Goal: Task Accomplishment & Management: Complete application form

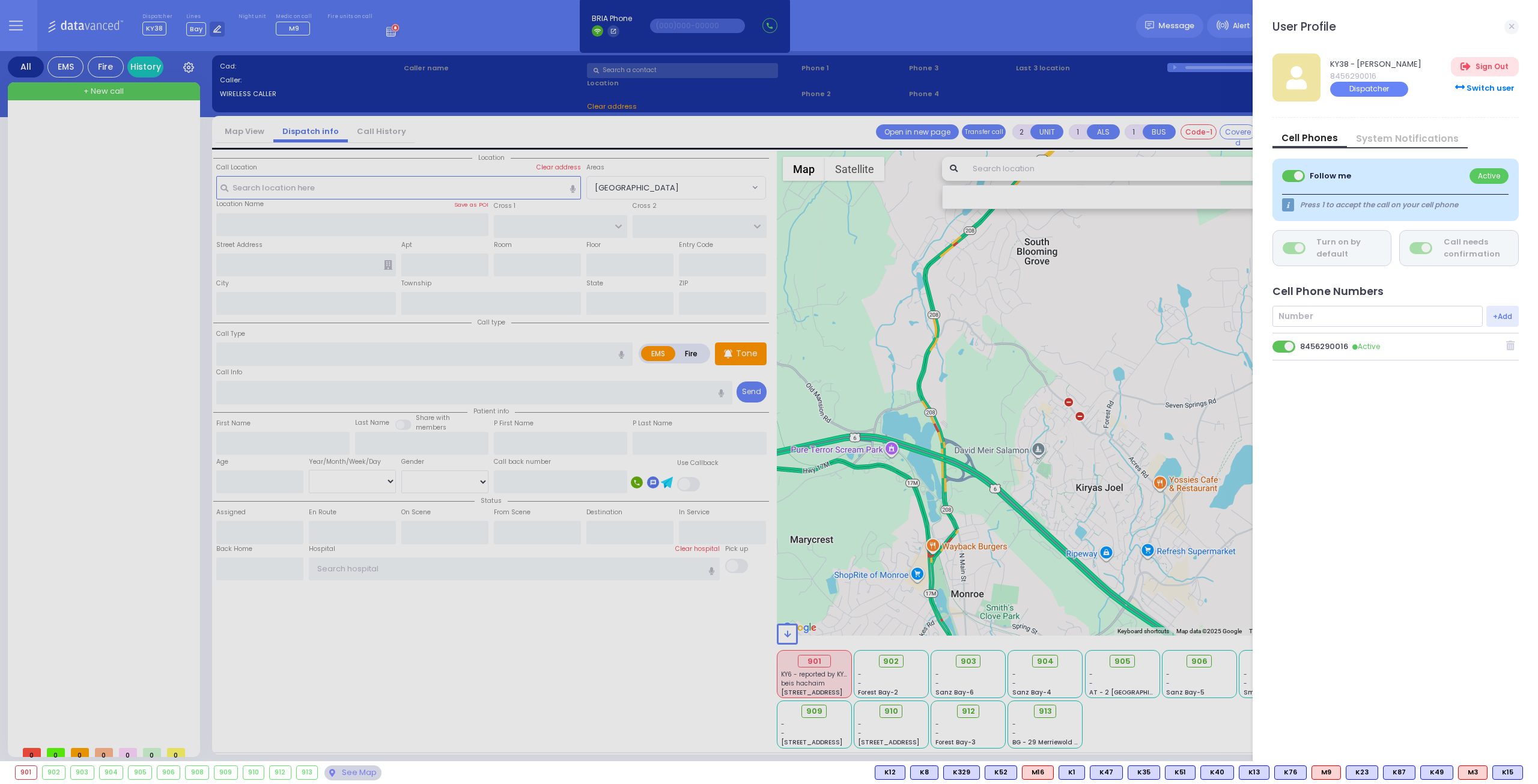
select select
click at [717, 70] on div at bounding box center [769, 392] width 1538 height 784
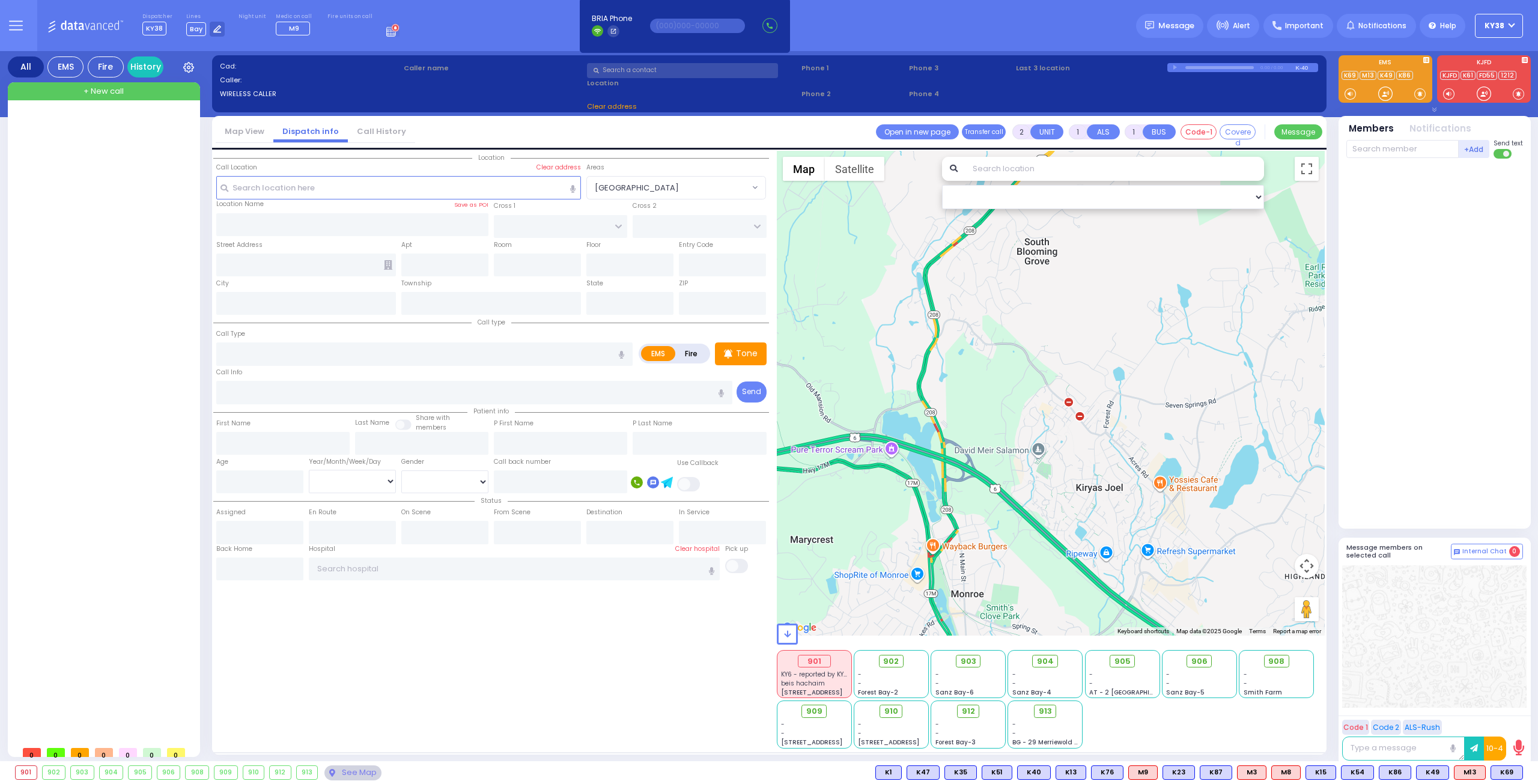
click at [717, 71] on input "text" at bounding box center [683, 70] width 191 height 15
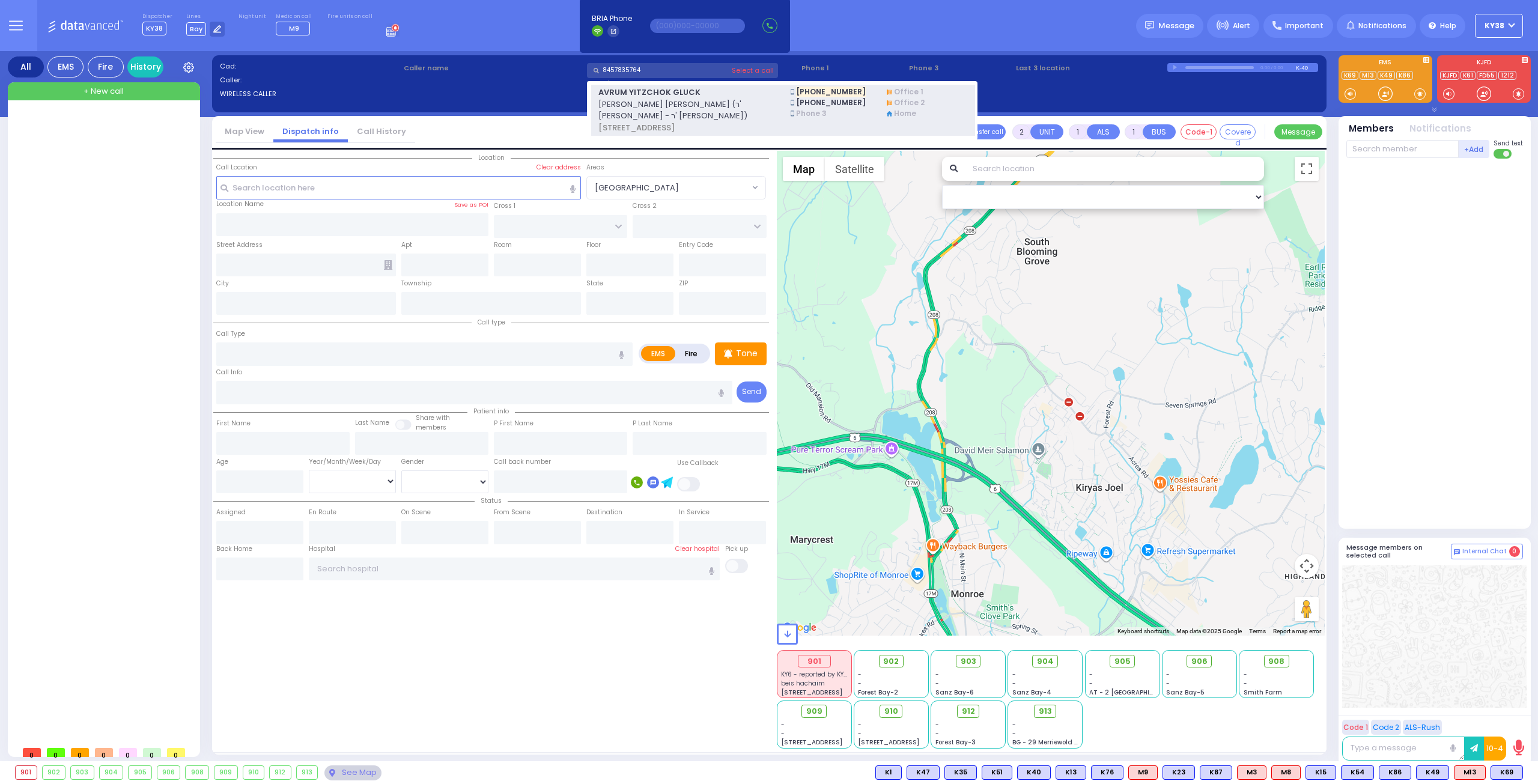
type input "8457835764"
click at [716, 103] on span "[PERSON_NAME] [PERSON_NAME] (ר' [PERSON_NAME] - ר' [PERSON_NAME])" at bounding box center [687, 110] width 178 height 24
click at [753, 90] on span "AVRUM YITZCHOK GLUCK" at bounding box center [687, 92] width 178 height 12
click at [690, 122] on span "[STREET_ADDRESS]" at bounding box center [687, 128] width 178 height 12
click at [686, 122] on span "[STREET_ADDRESS]" at bounding box center [687, 128] width 178 height 12
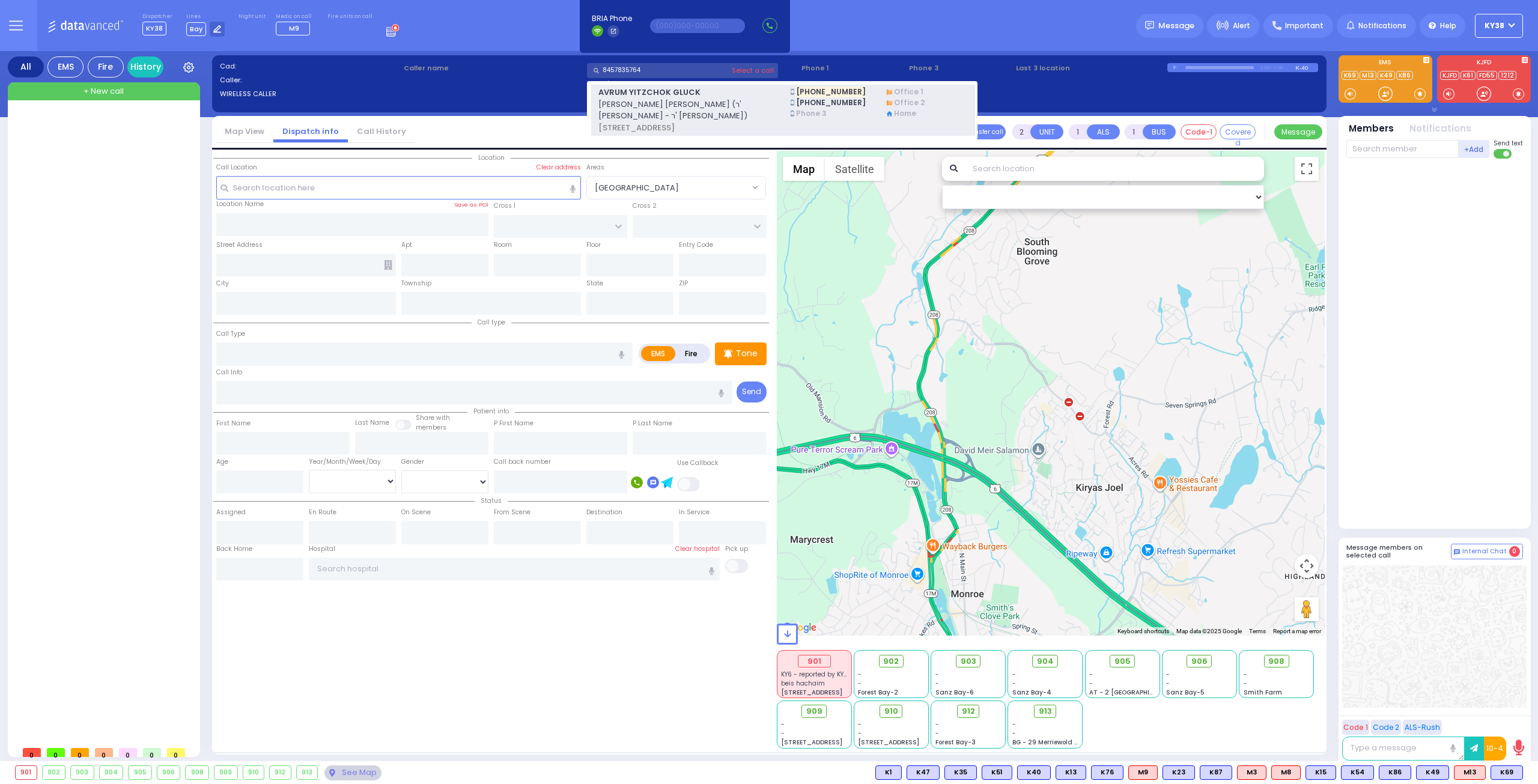
click at [666, 106] on span "[PERSON_NAME] [PERSON_NAME] (ר' [PERSON_NAME] - ר' [PERSON_NAME])" at bounding box center [687, 110] width 178 height 24
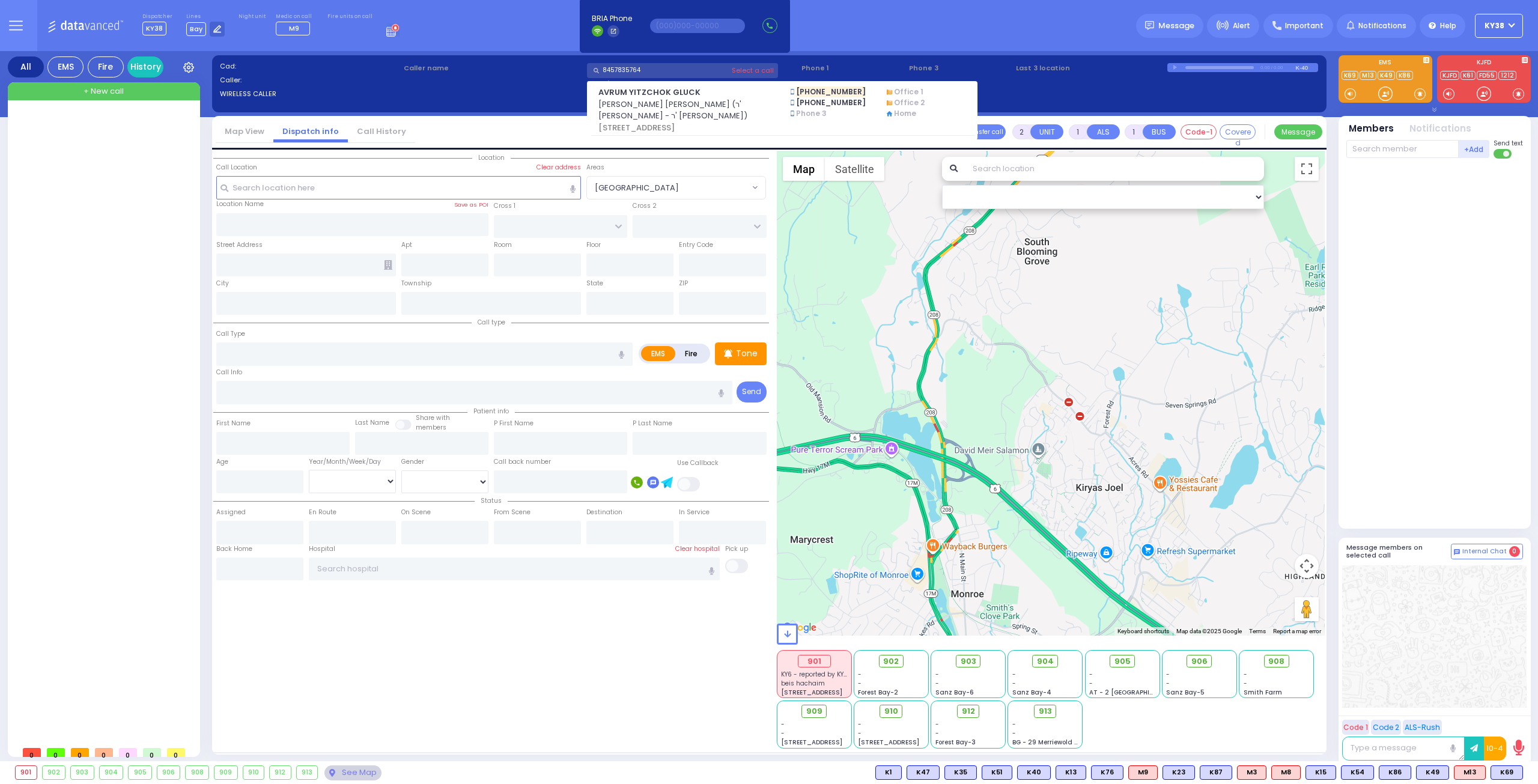
click at [749, 71] on input "8457835764" at bounding box center [683, 70] width 191 height 15
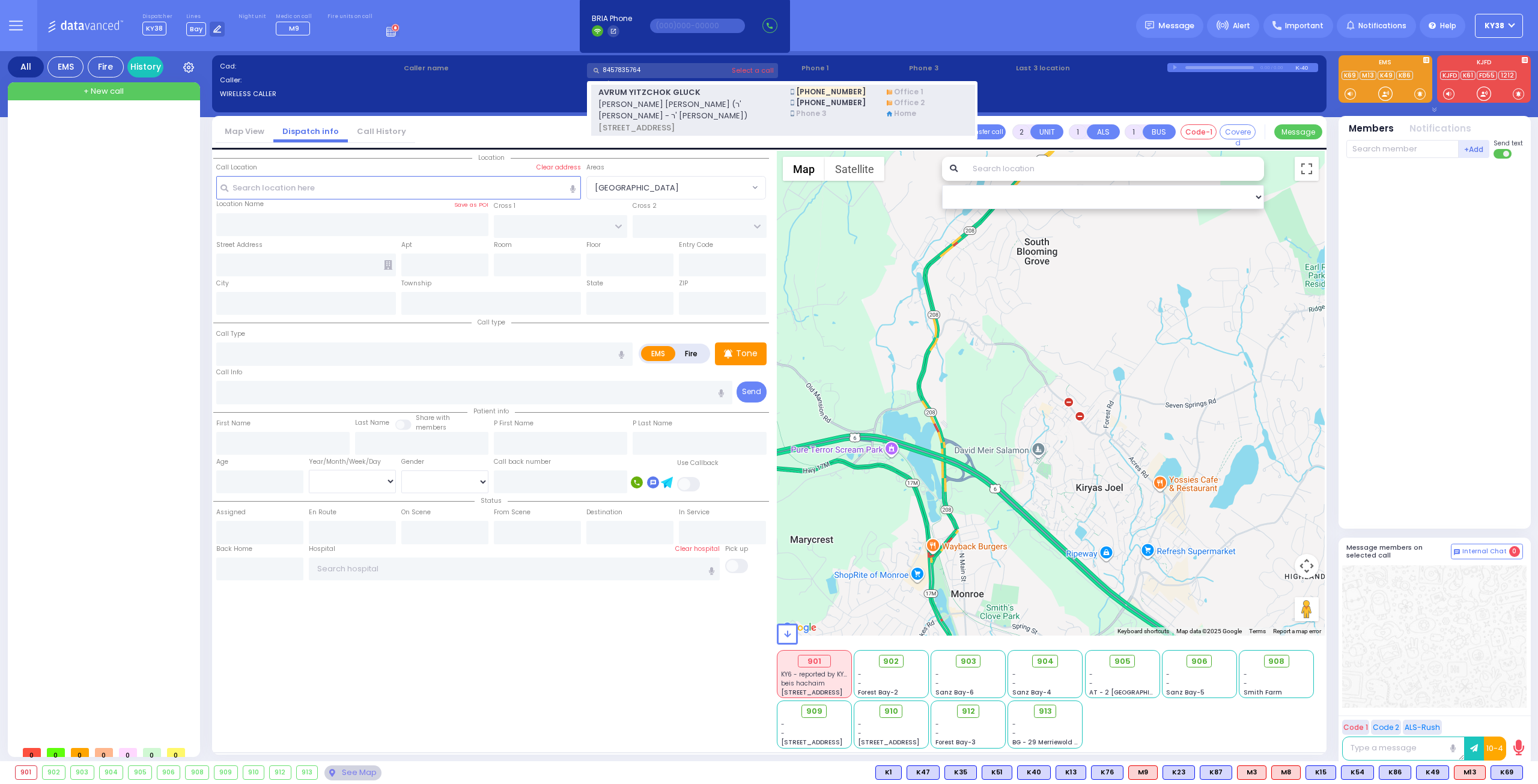
click at [729, 122] on span "[STREET_ADDRESS]" at bounding box center [687, 128] width 178 height 12
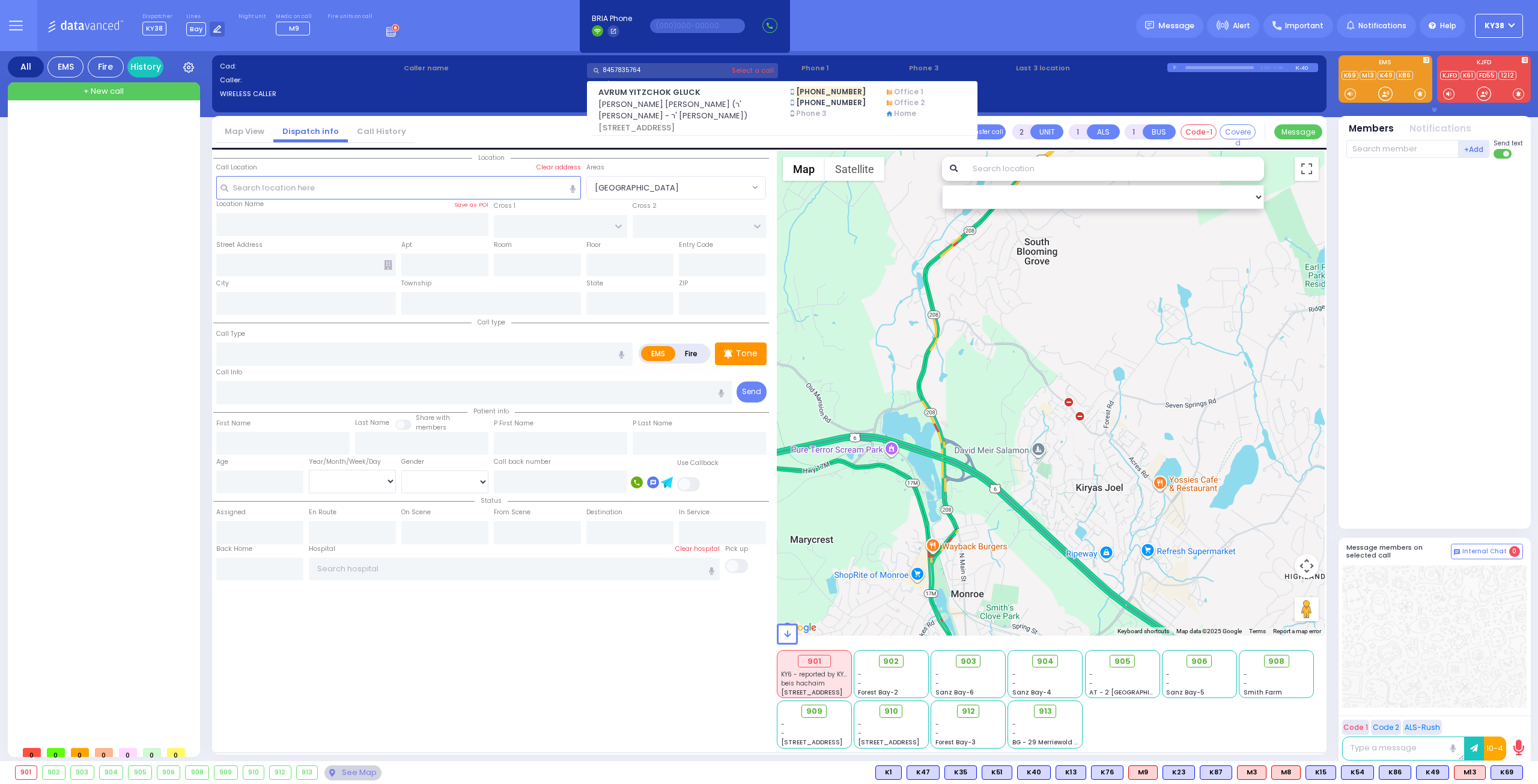
click at [107, 91] on span "+ New call" at bounding box center [103, 91] width 40 height 12
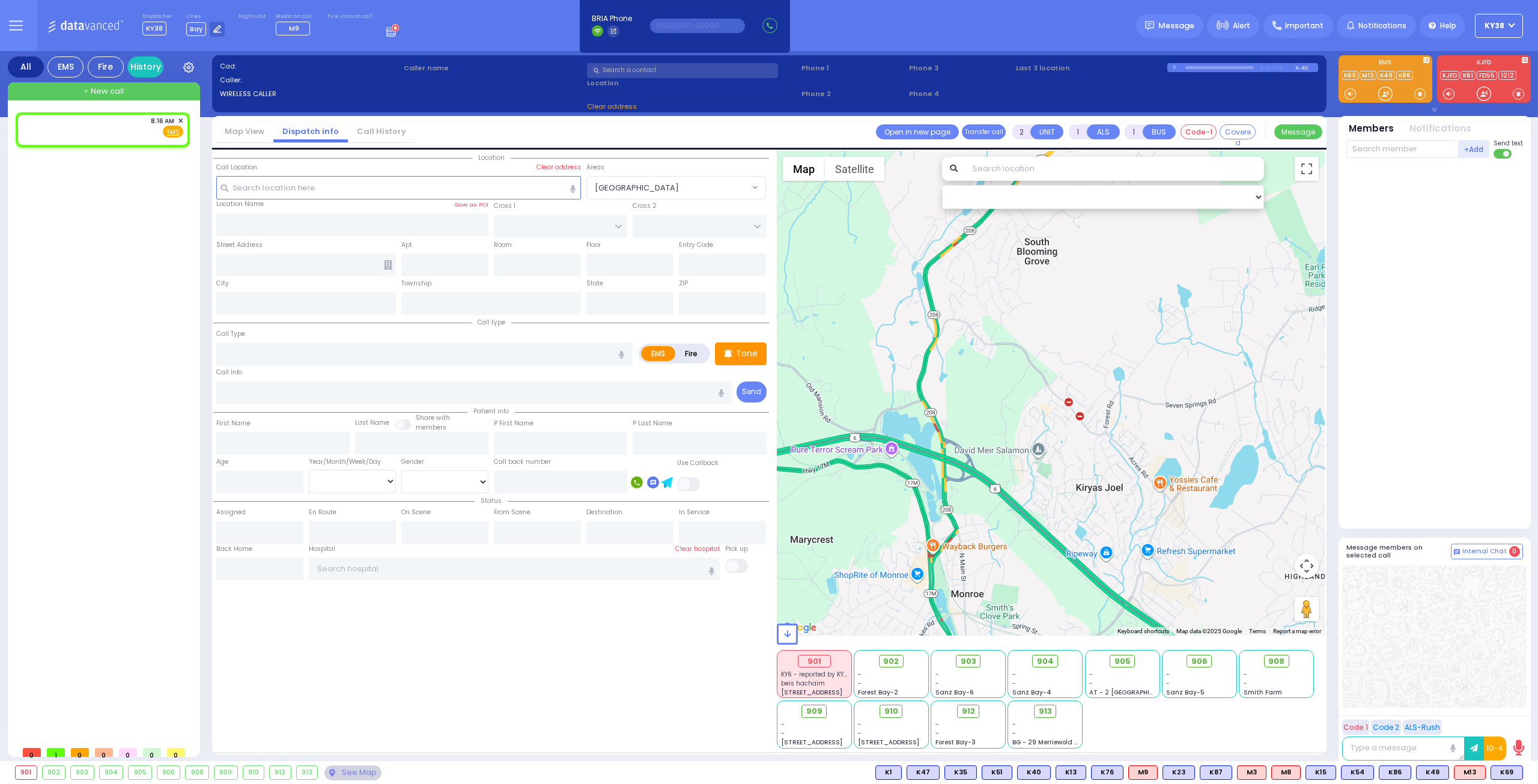
select select
radio input "true"
select select
type input "08:16"
select select
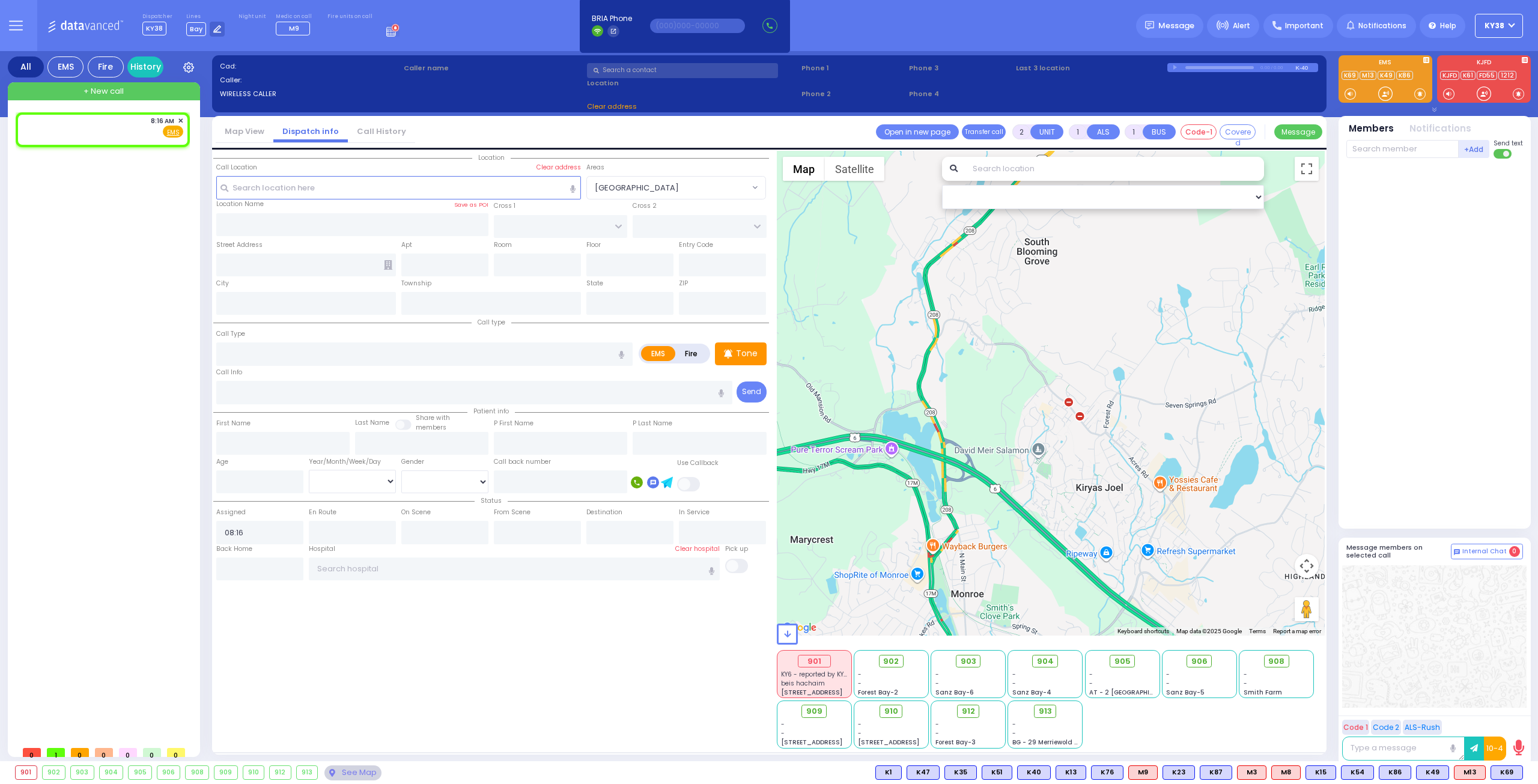
radio input "true"
select select
select select "Hatzalah Garages"
click at [129, 133] on div "8:16 AM ✕ Fire EMS" at bounding box center [102, 126] width 162 height 22
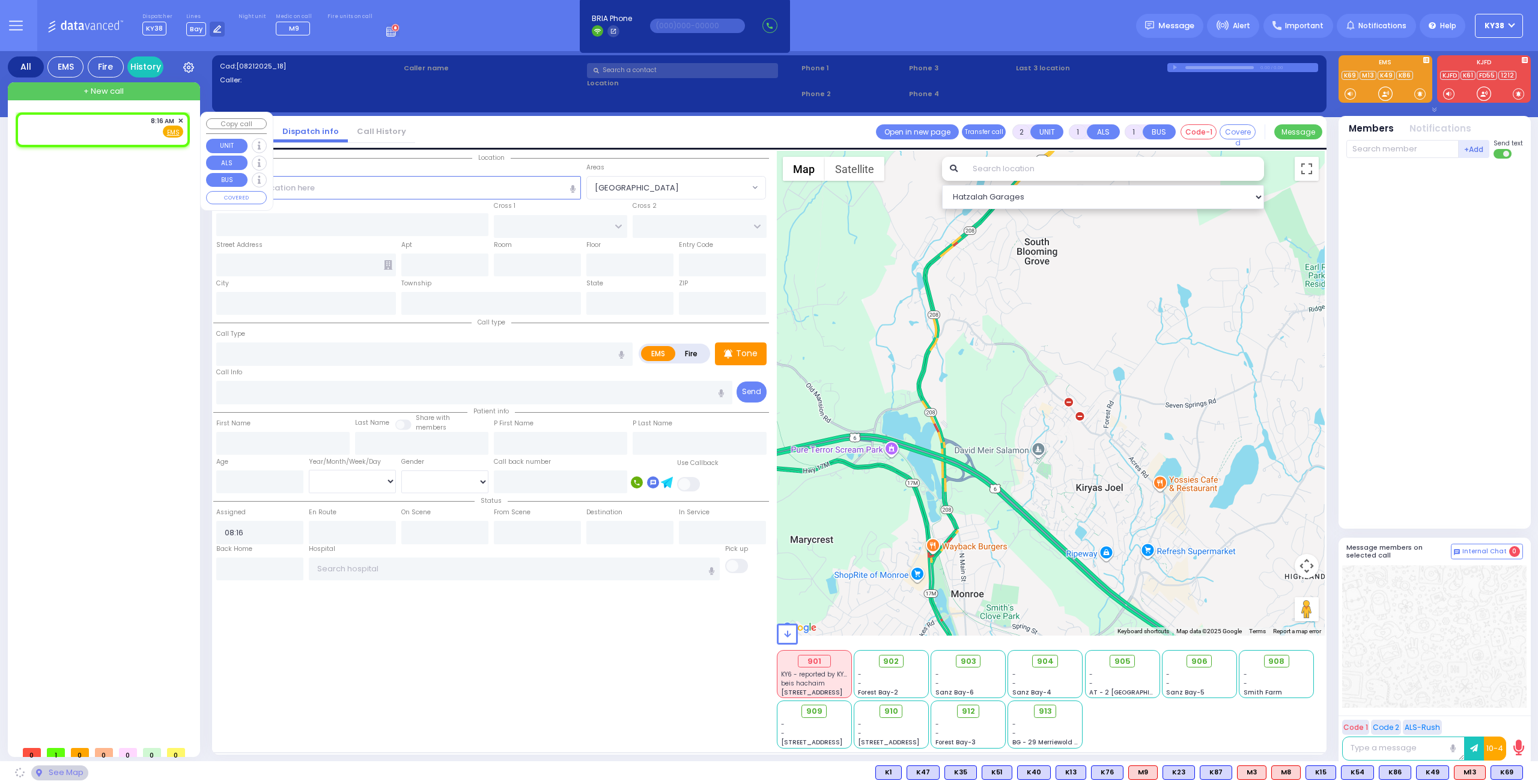
select select
radio input "true"
select select
select select "Hatzalah Garages"
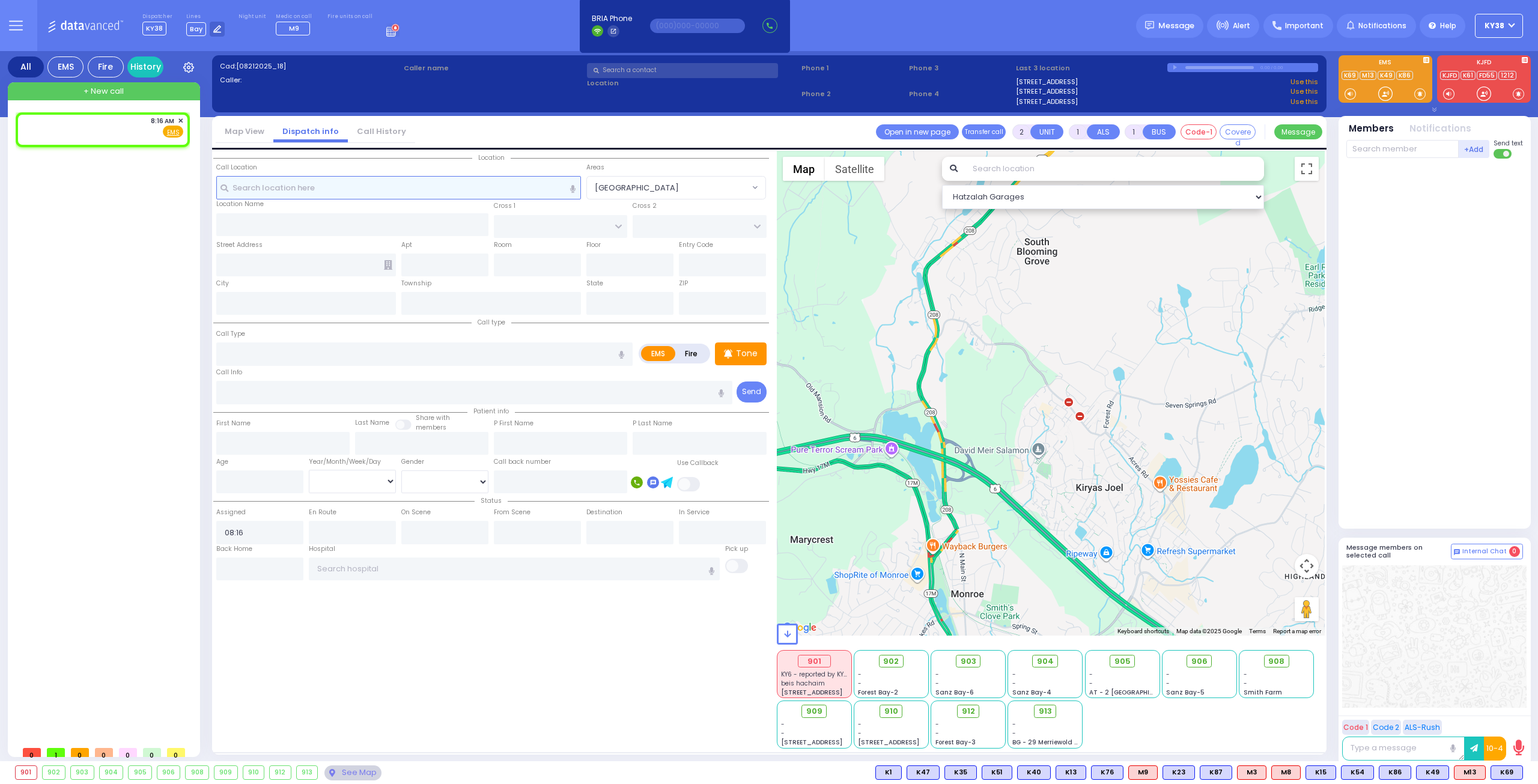
click at [306, 185] on input "text" at bounding box center [399, 188] width 365 height 23
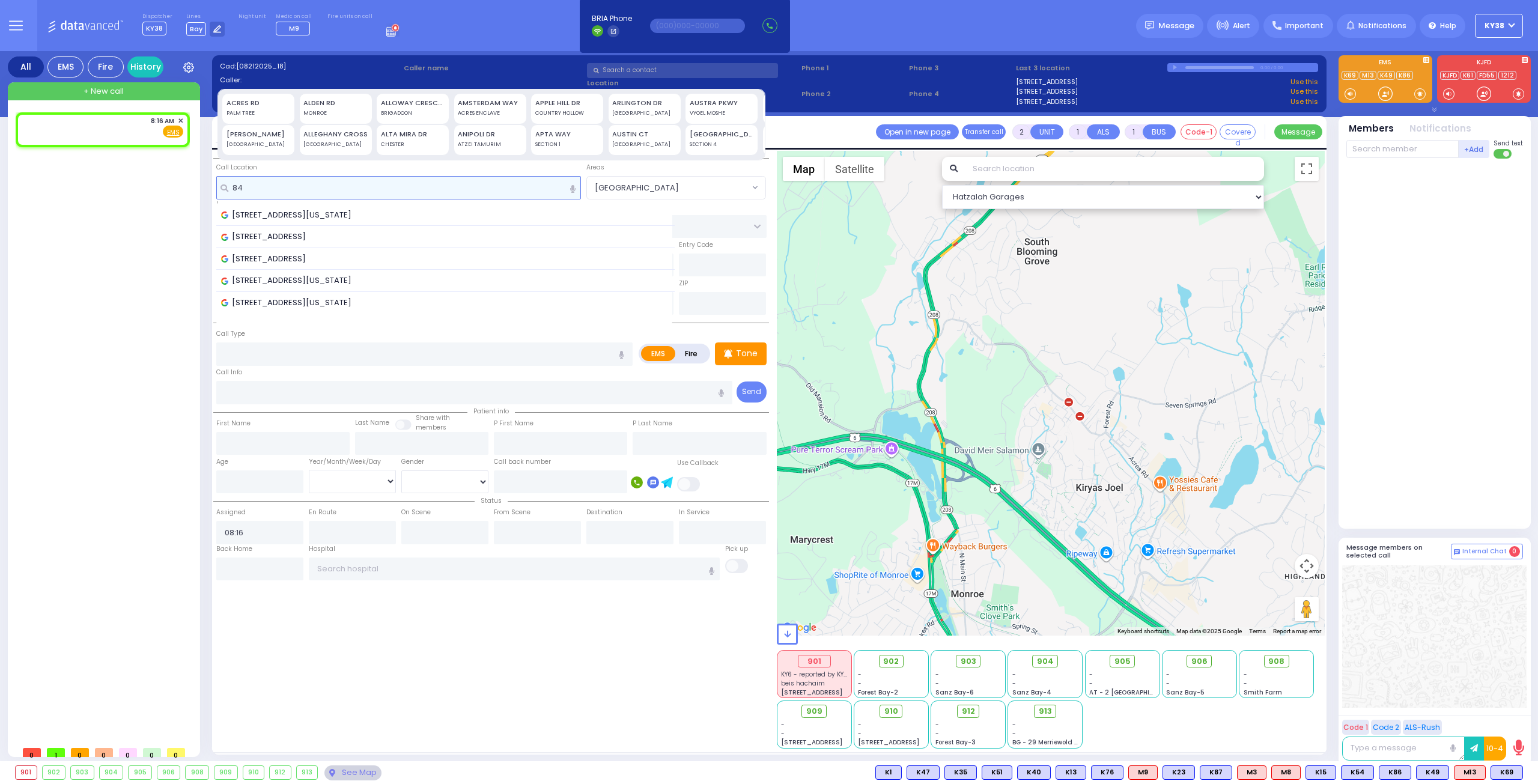
type input "8"
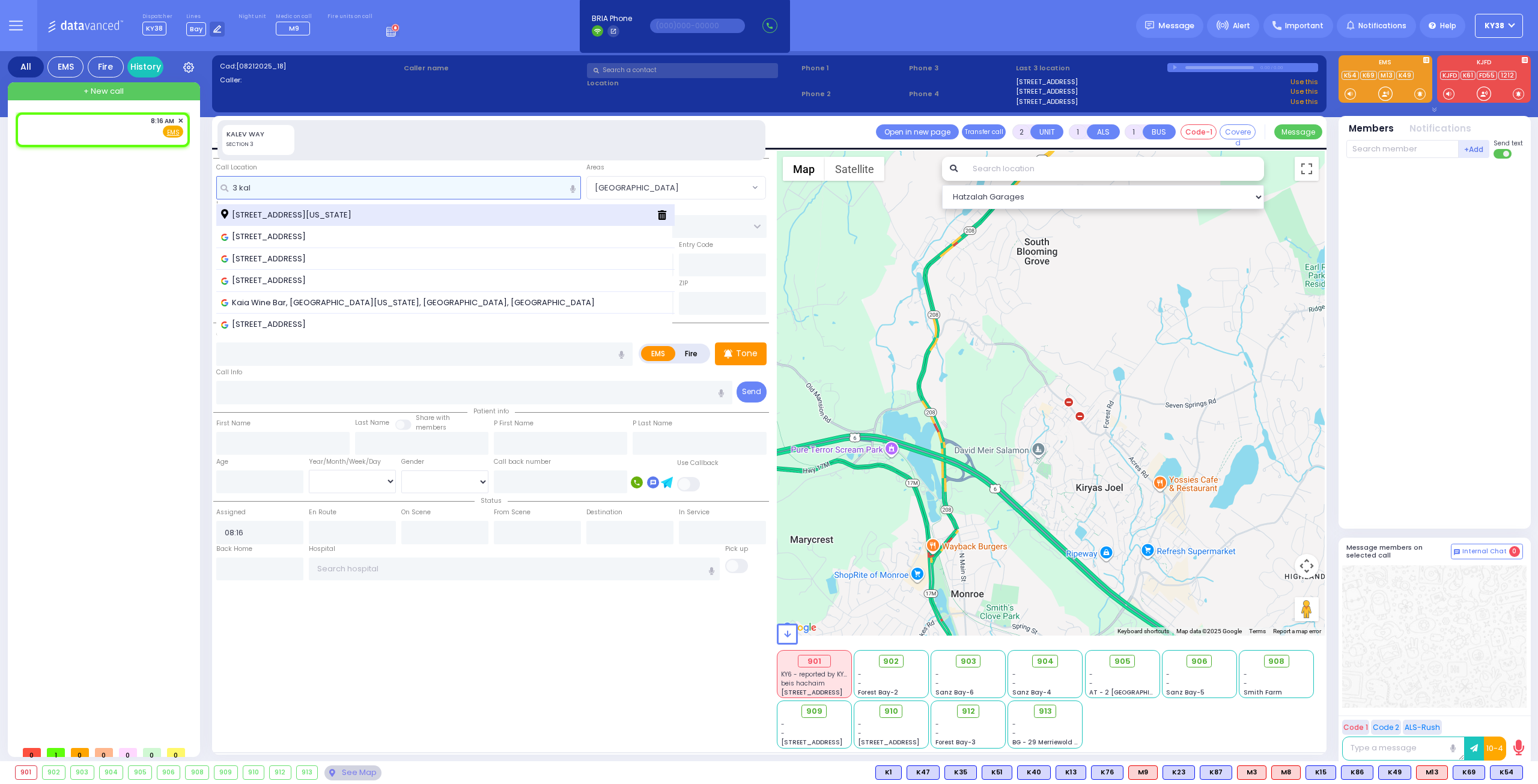
type input "3 kal"
click at [313, 207] on div "[STREET_ADDRESS][US_STATE]" at bounding box center [446, 215] width 459 height 22
click at [321, 212] on span "[STREET_ADDRESS][US_STATE]" at bounding box center [288, 215] width 134 height 12
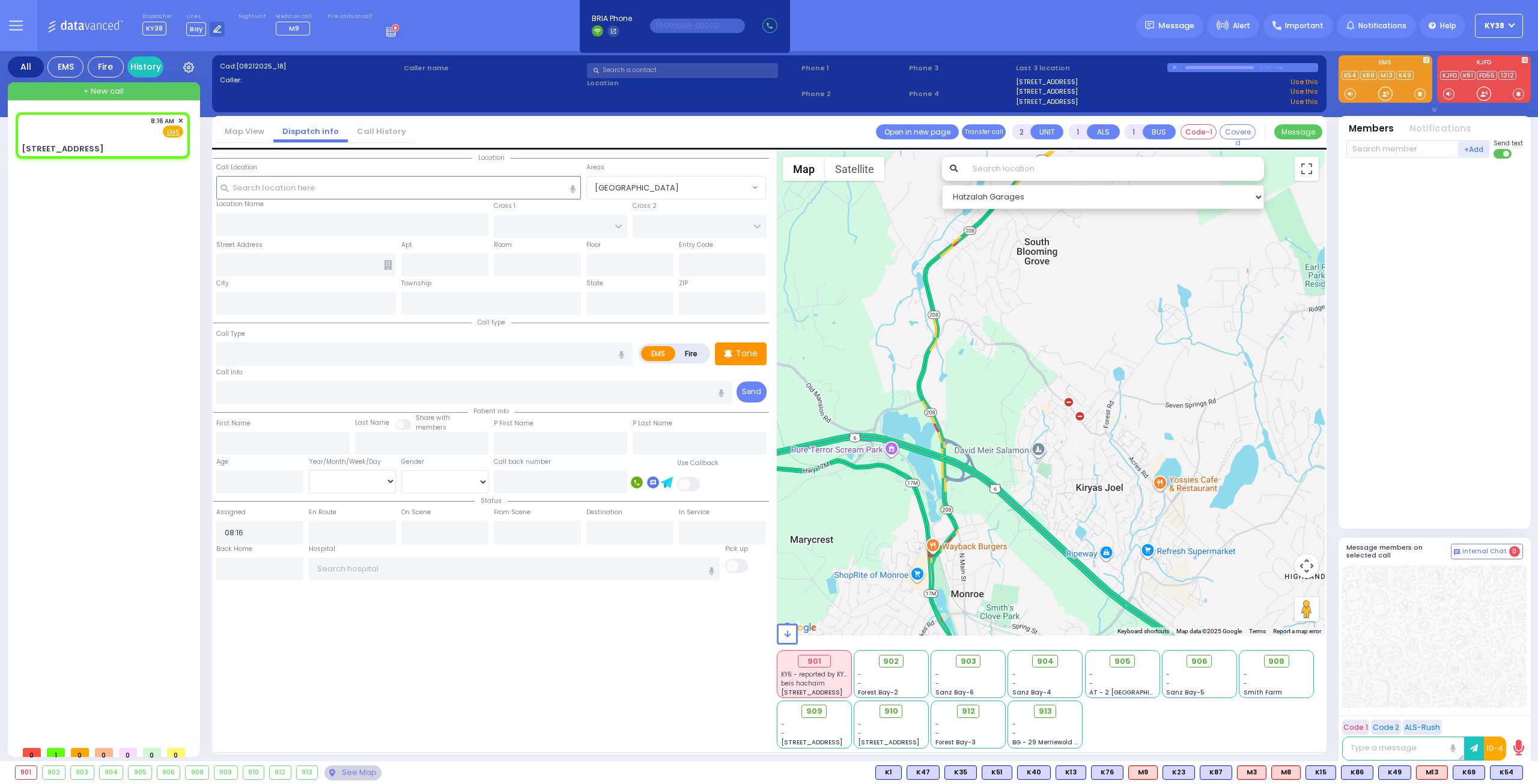
select select
radio input "true"
select select
select select "Hatzalah Garages"
type input "FILLMORE COURT"
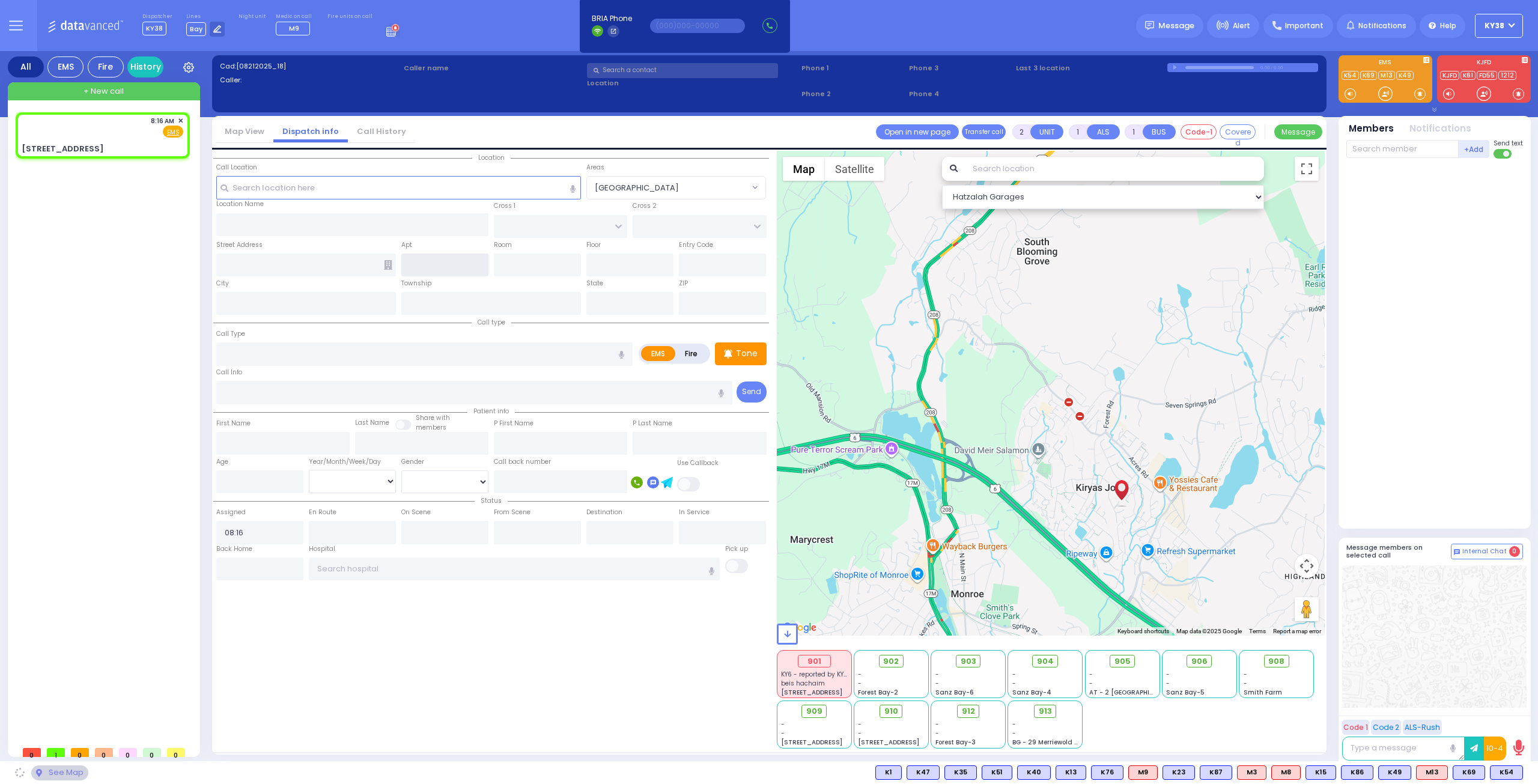
type input "[STREET_ADDRESS]"
type input "Monroe"
type input "[US_STATE]"
type input "10950"
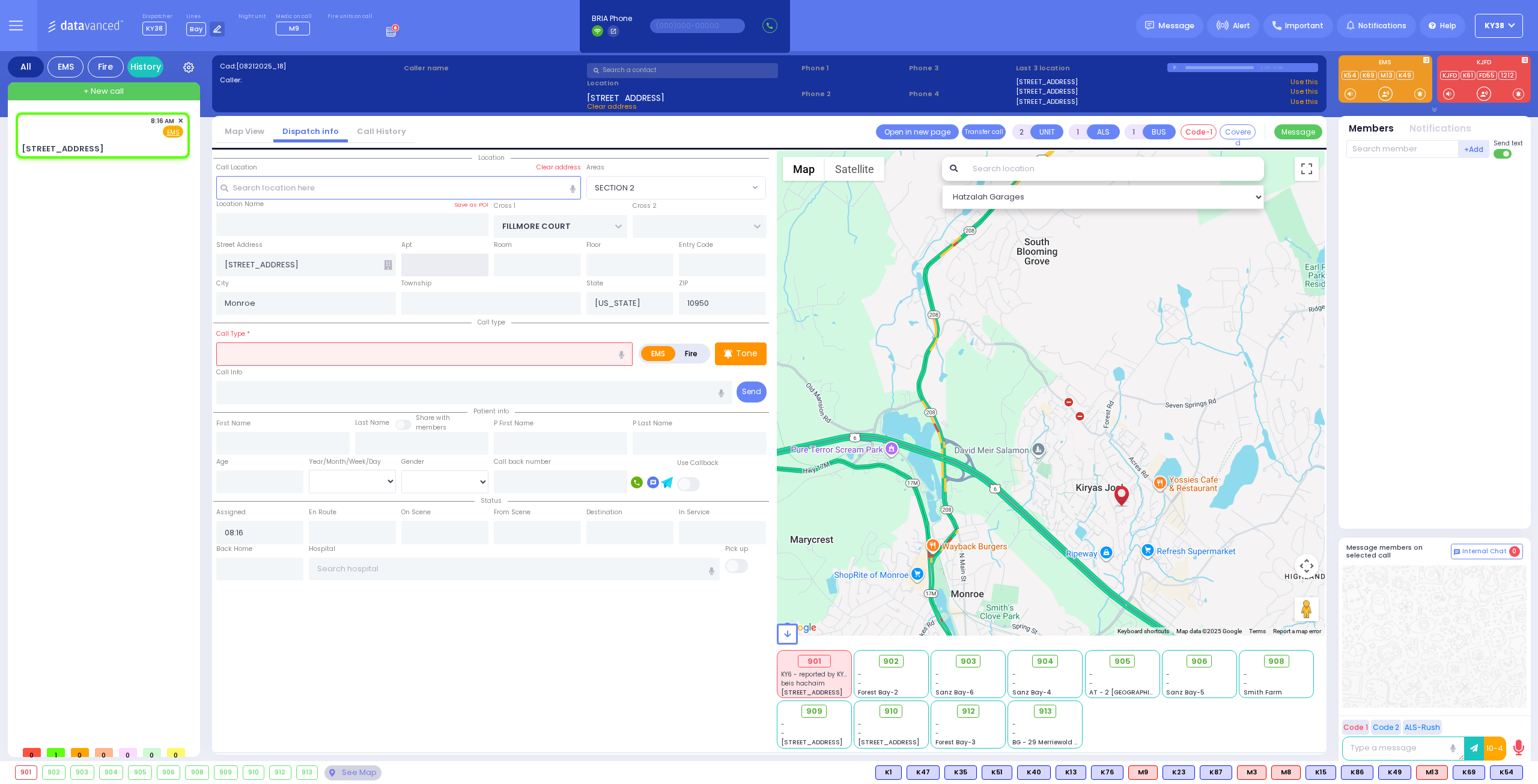
select select "SECTION 2"
click at [107, 143] on div "[STREET_ADDRESS]" at bounding box center [102, 149] width 162 height 12
select select
radio input "true"
select select
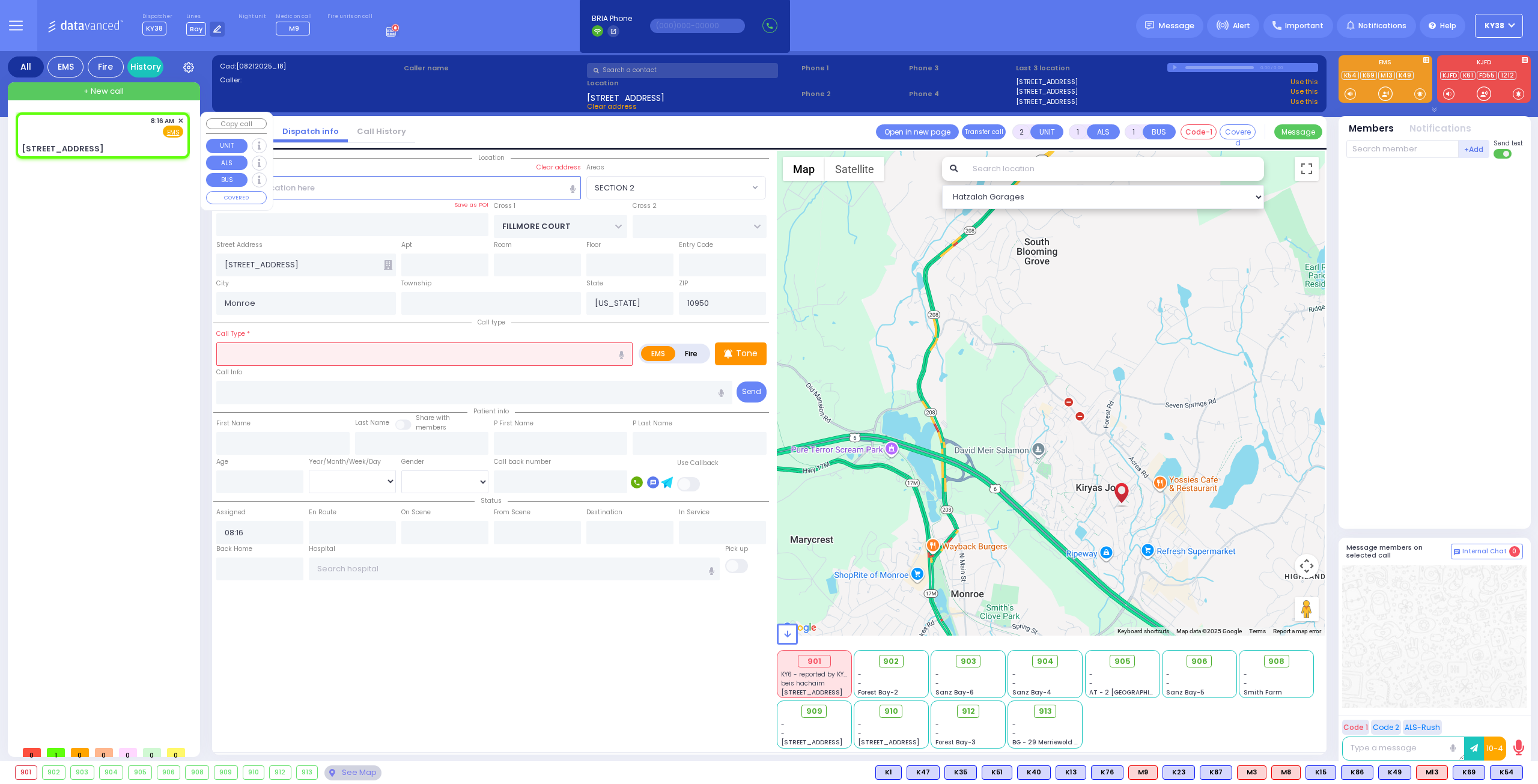
select select "Hatzalah Garages"
select select "SECTION 2"
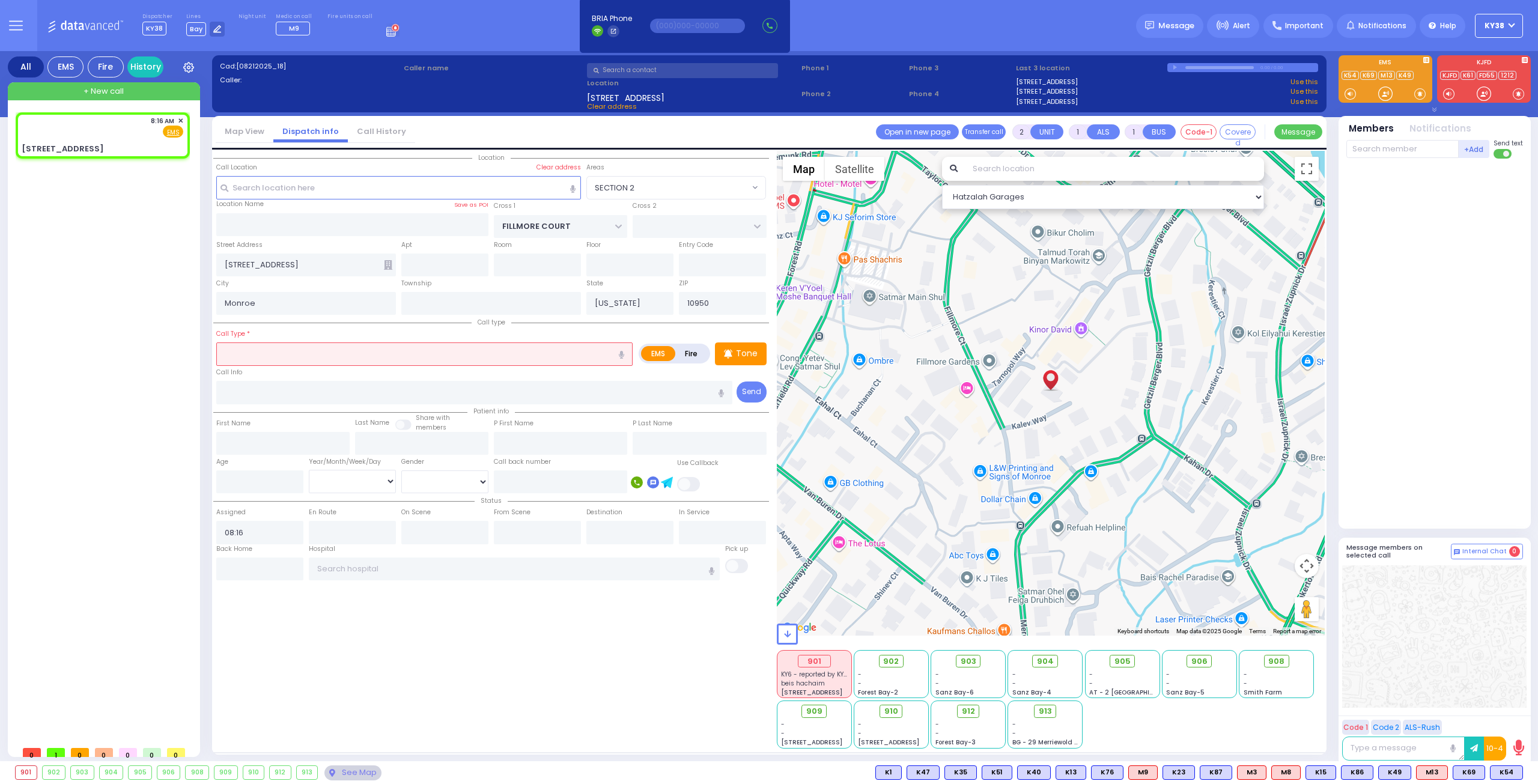
click at [660, 68] on input "text" at bounding box center [683, 70] width 191 height 15
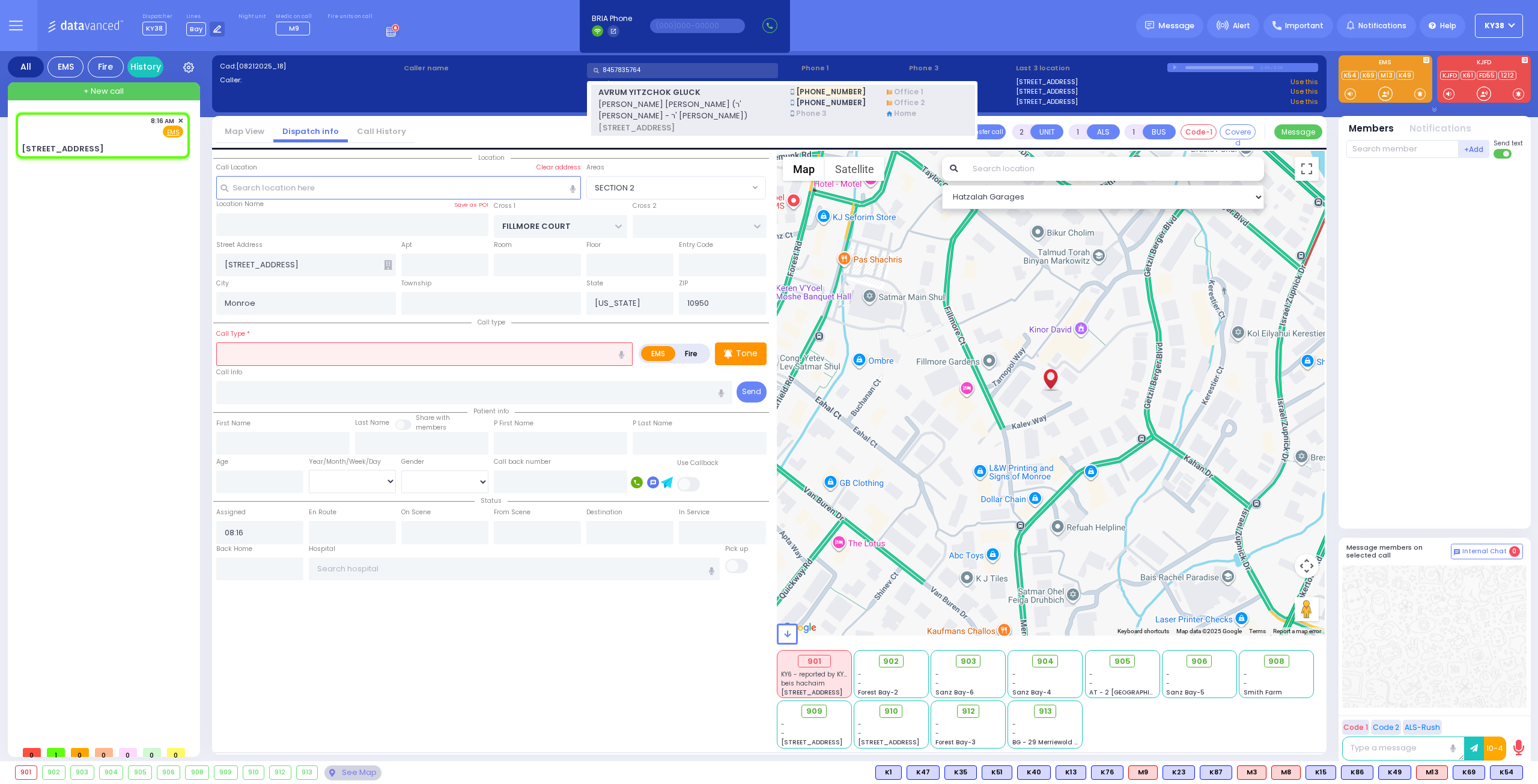
type input "8457835764"
click at [695, 86] on span "AVRUM YITZCHOK GLUCK" at bounding box center [687, 92] width 178 height 12
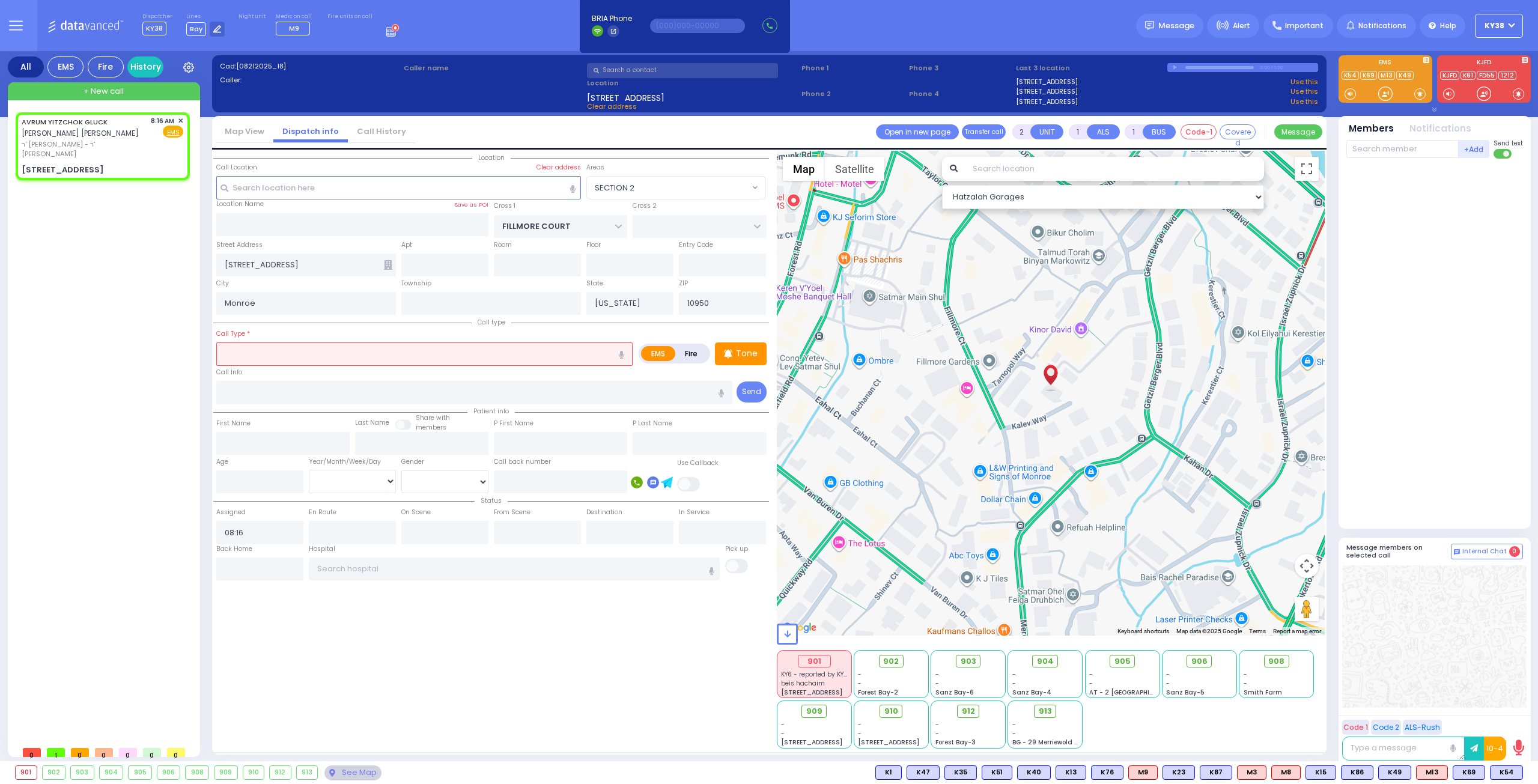
select select
radio input "true"
type input "AVRUM YITZCHOK"
type input "GLUCK"
select select
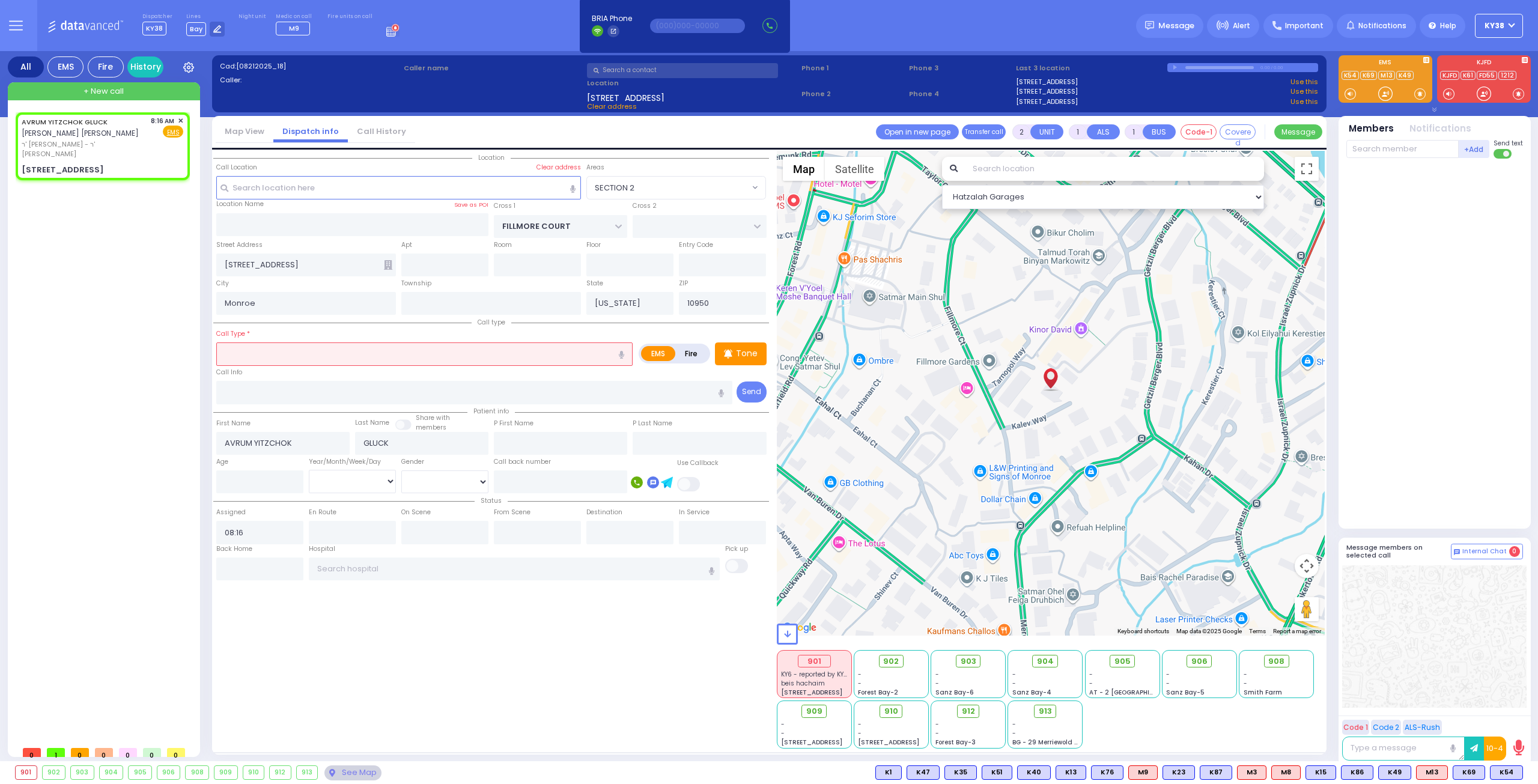
select select "Hatzalah Garages"
select select "SECTION 2"
click at [129, 135] on div "AVRUM [PERSON_NAME] [PERSON_NAME] [PERSON_NAME]" at bounding box center [84, 127] width 125 height 24
select select
radio input "true"
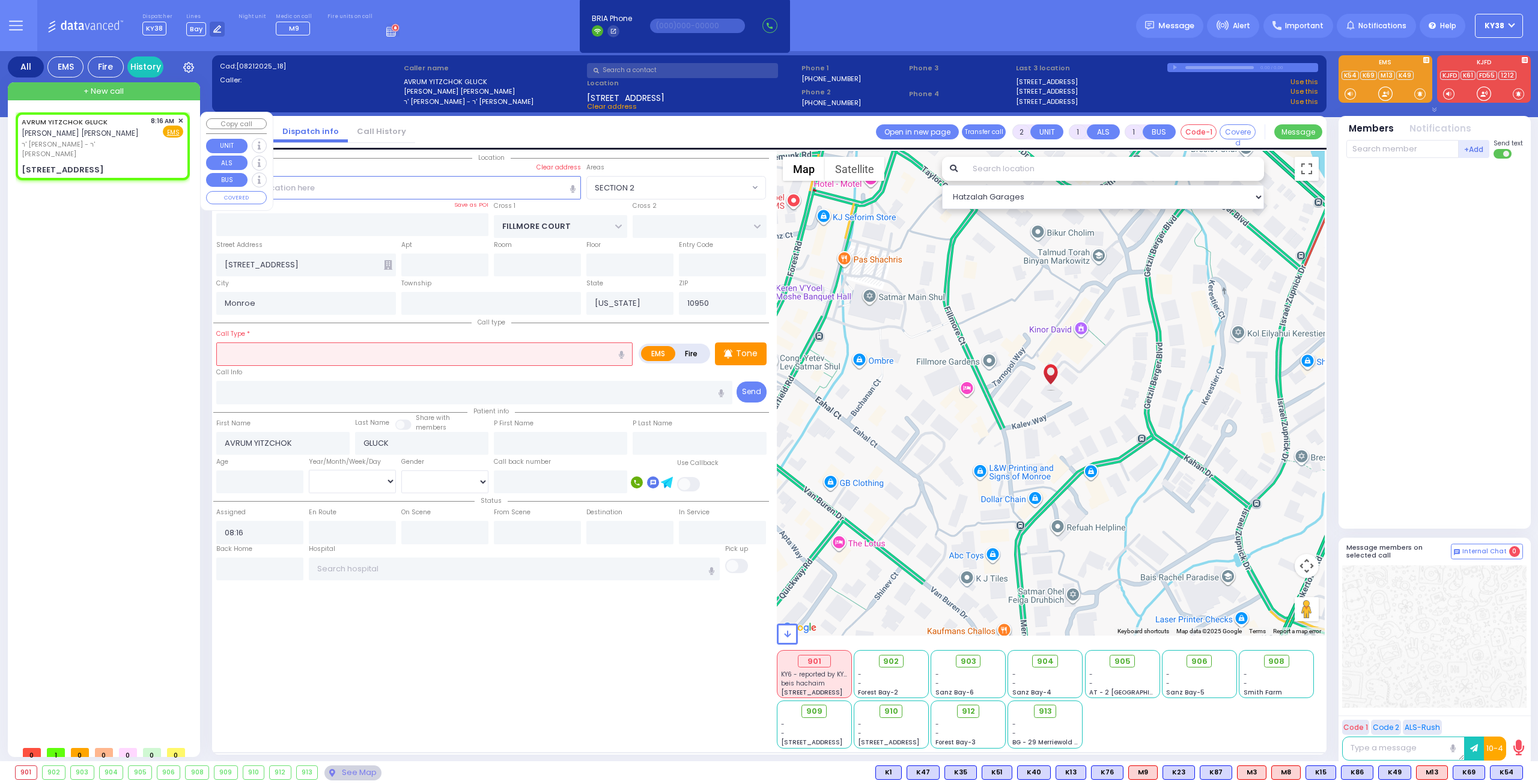
select select
select select "Hatzalah Garages"
select select "SECTION 2"
click at [149, 141] on div "AVRUM [PERSON_NAME] [PERSON_NAME] [PERSON_NAME] ר' [PERSON_NAME] - ר' [PERSON_N…" at bounding box center [102, 137] width 162 height 43
select select
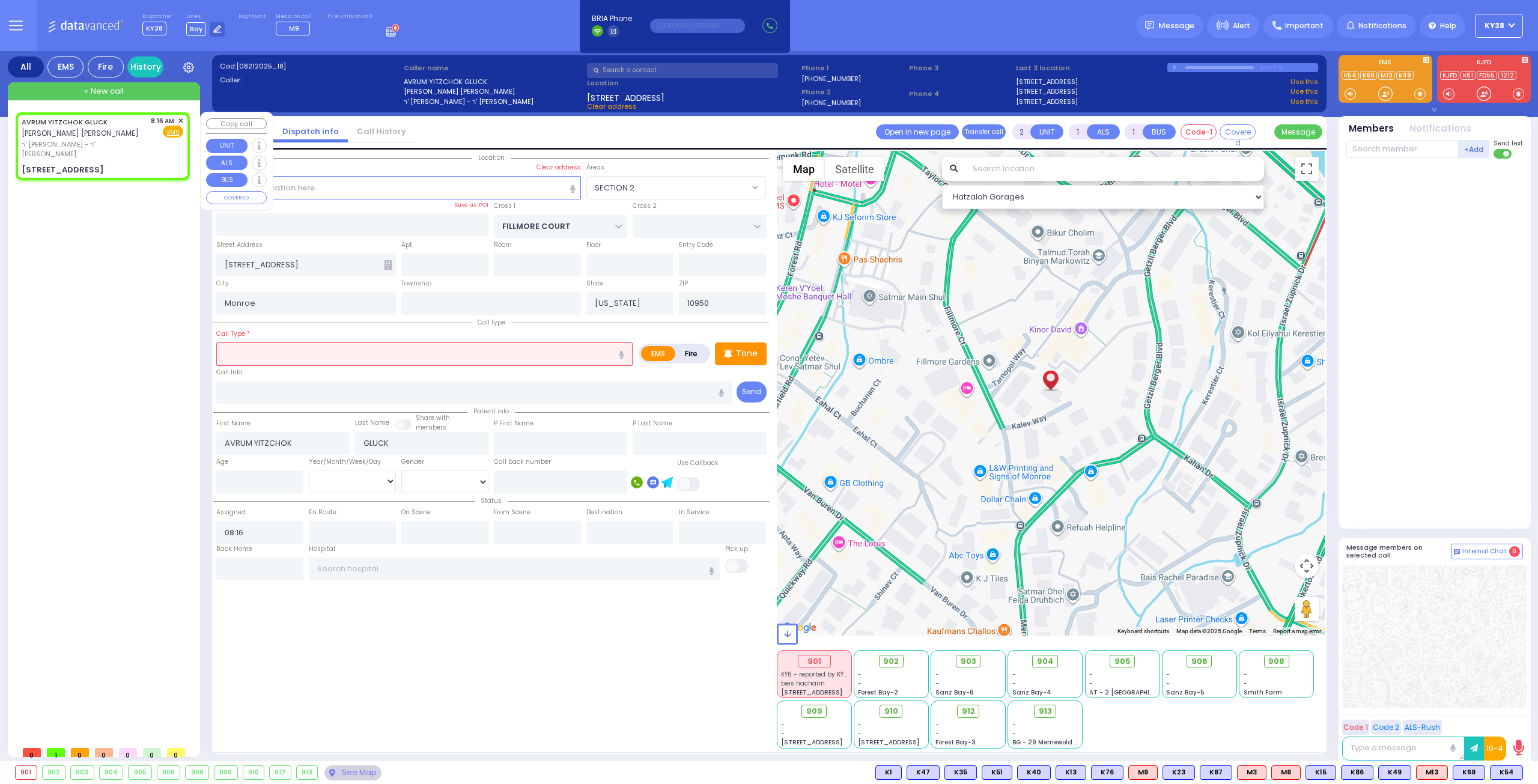
radio input "true"
select select
select select "Hatzalah Garages"
select select "SECTION 2"
click at [134, 144] on span "ר' [PERSON_NAME] - ר' [PERSON_NAME]" at bounding box center [84, 149] width 125 height 20
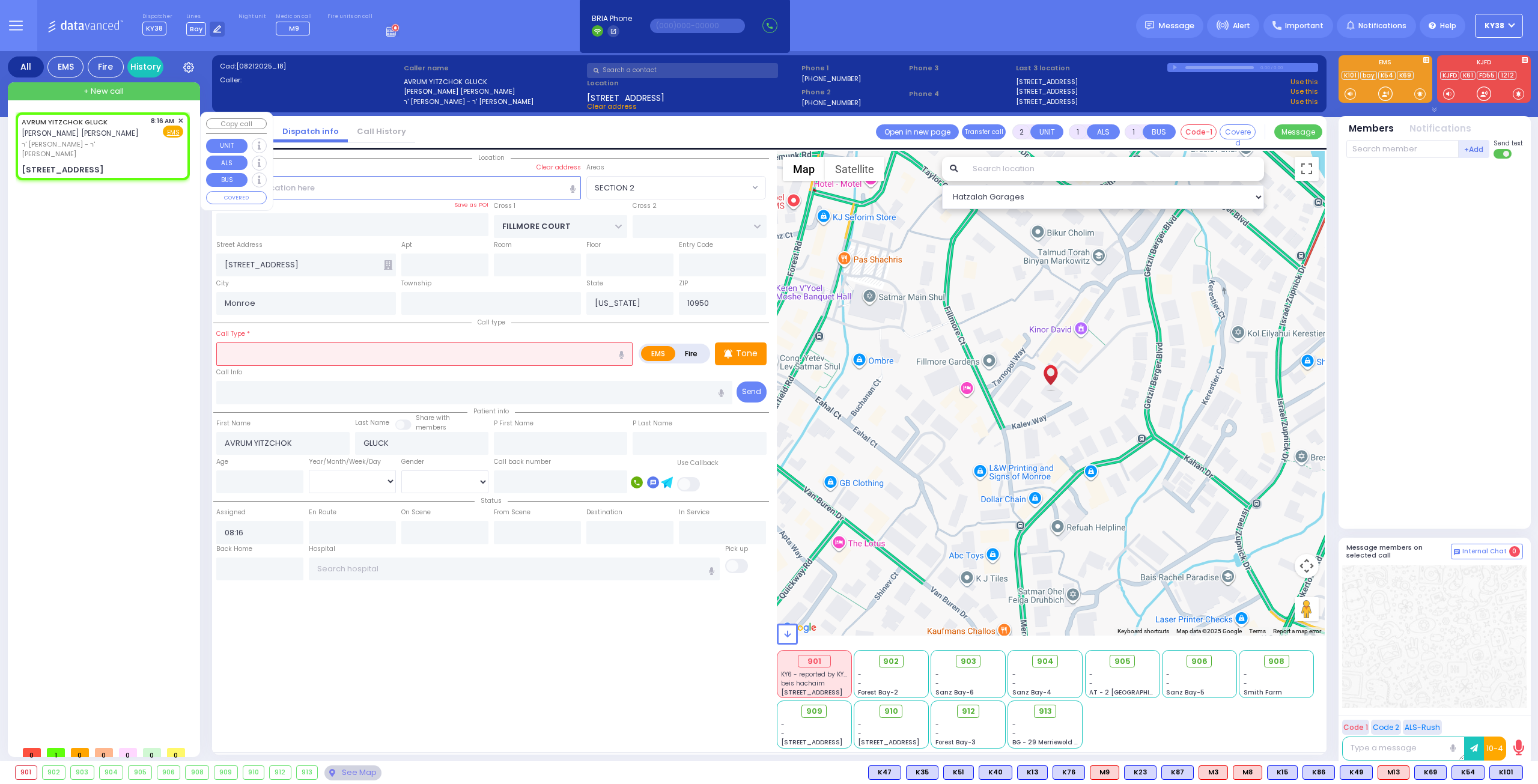
select select
radio input "true"
select select
select select "Hatzalah Garages"
select select "SECTION 2"
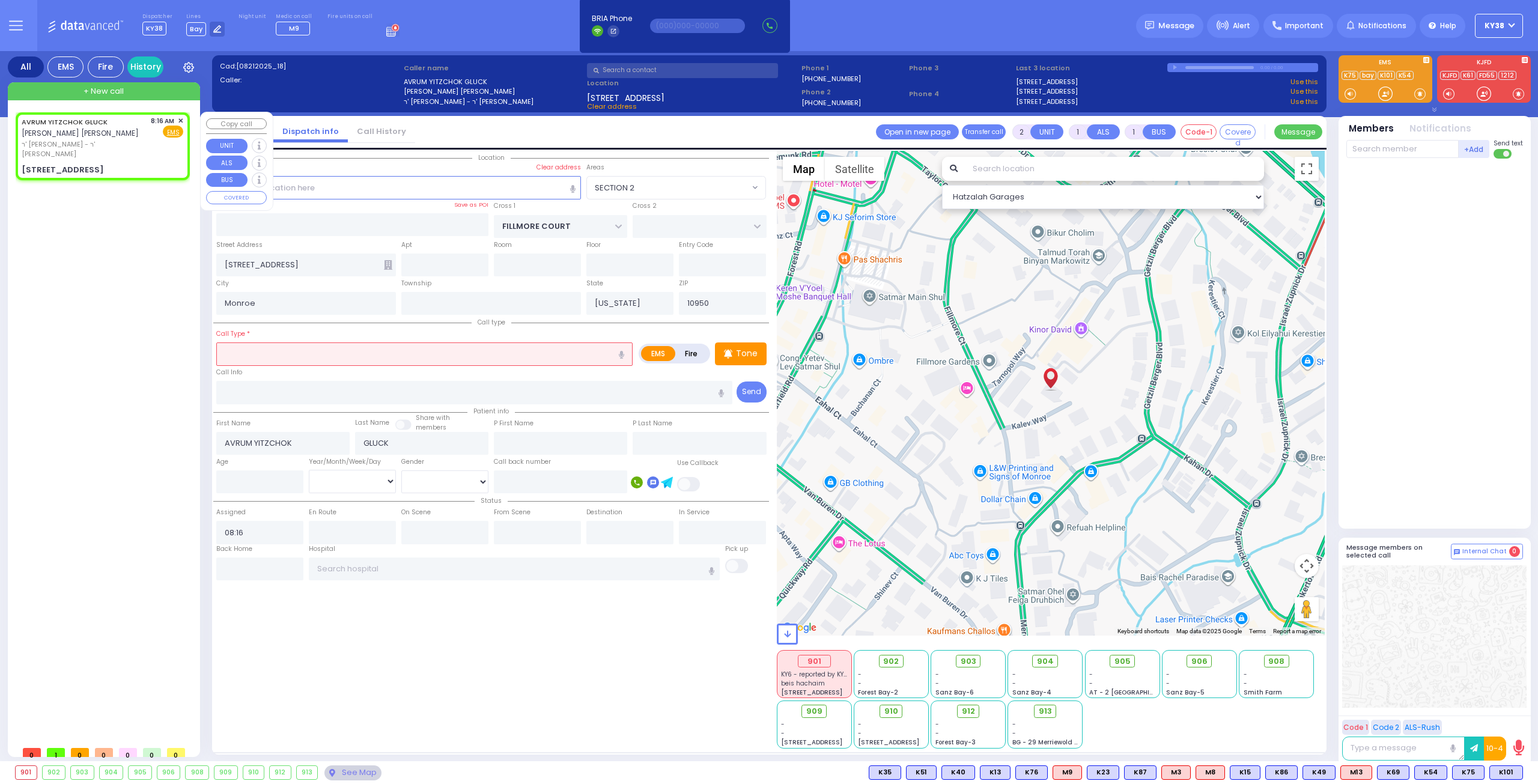
click at [149, 144] on div "AVRUM [PERSON_NAME] [PERSON_NAME] [PERSON_NAME] ר' [PERSON_NAME] - ר' [PERSON_N…" at bounding box center [102, 137] width 162 height 43
select select
radio input "true"
select select
select select "Hatzalah Garages"
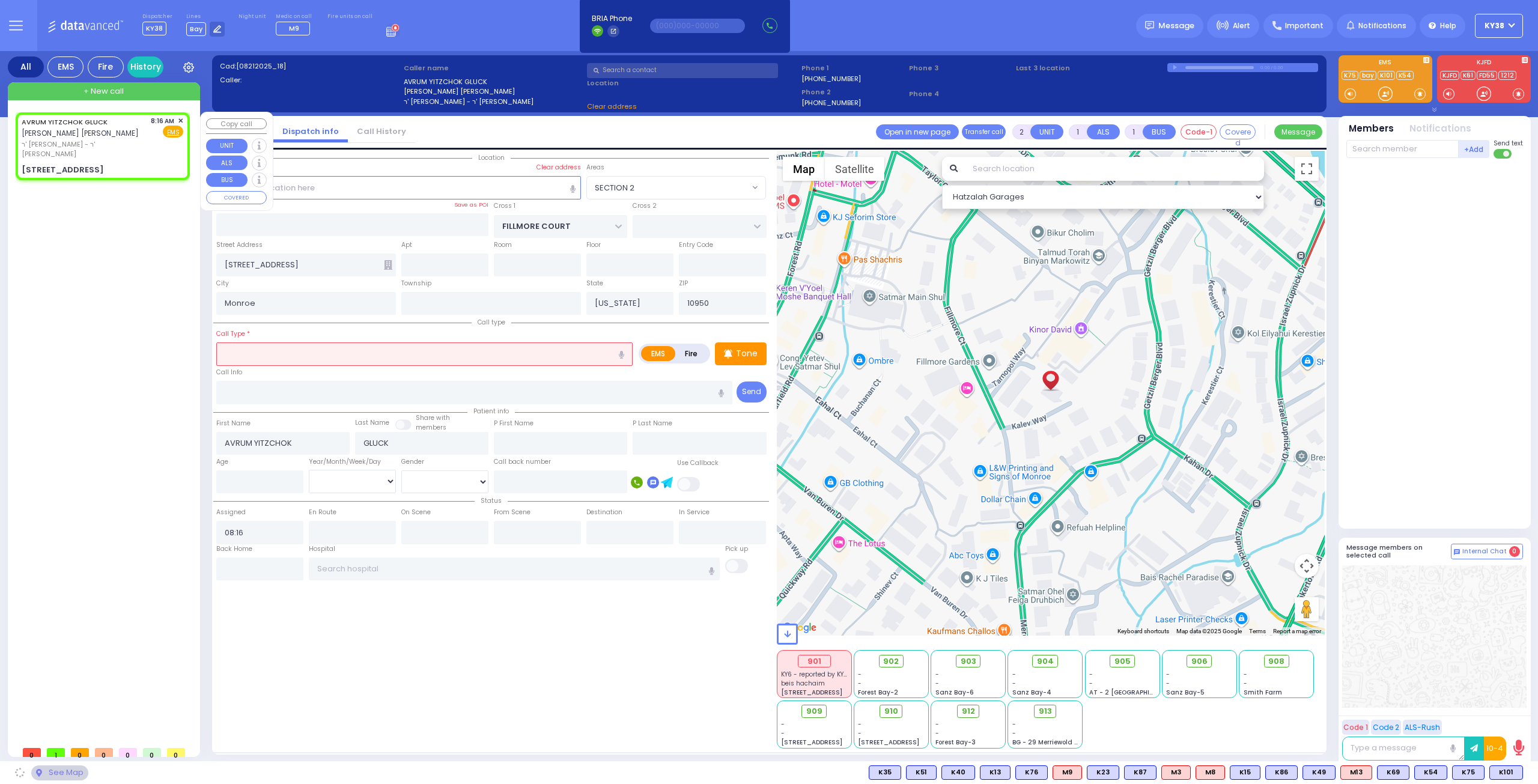
select select "SECTION 2"
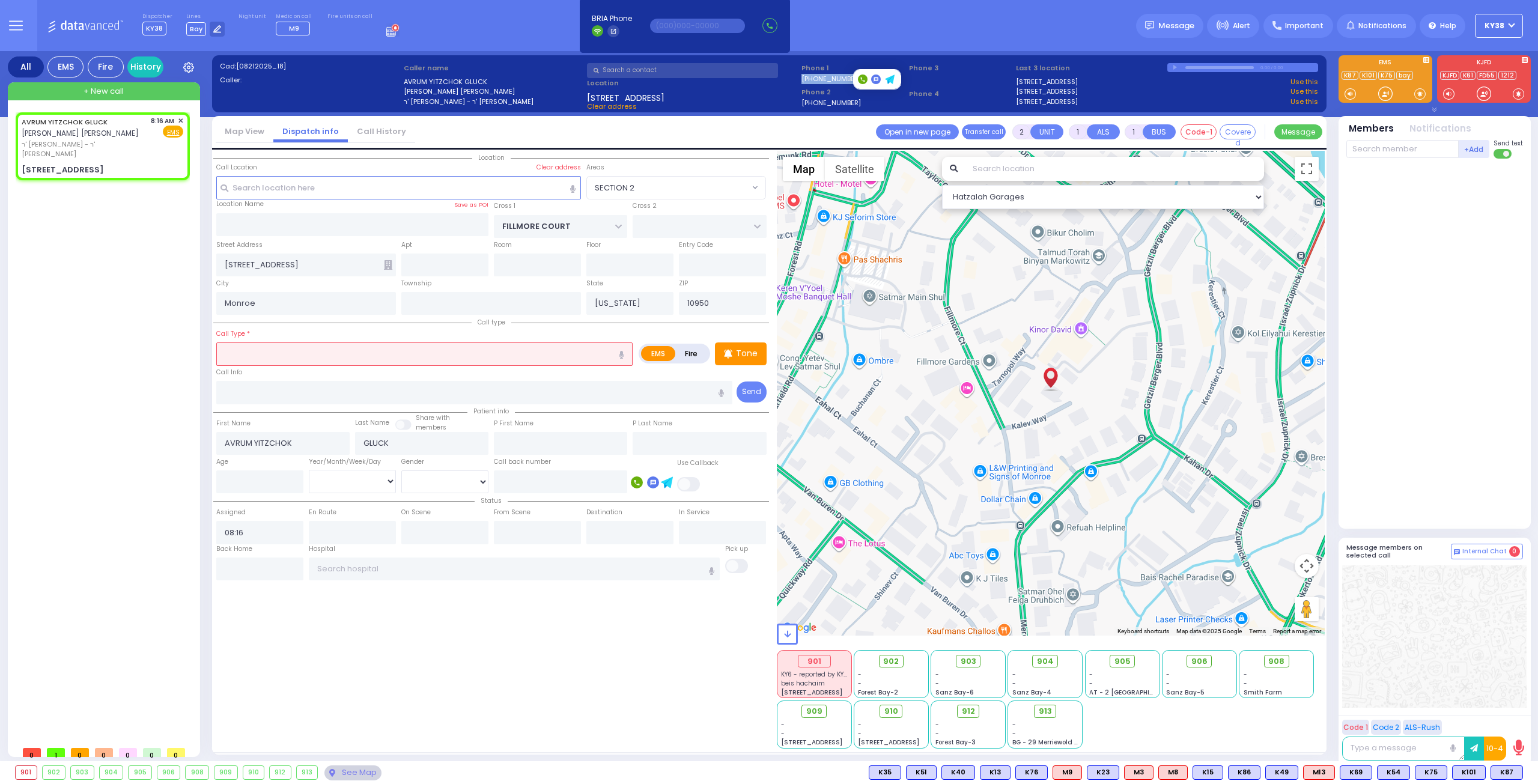
drag, startPoint x: 860, startPoint y: 74, endPoint x: 802, endPoint y: 78, distance: 58.1
click at [802, 78] on div "[PHONE_NUMBER]" at bounding box center [853, 80] width 103 height 14
copy label "[PHONE_NUMBER]"
click at [689, 67] on input "text" at bounding box center [683, 70] width 191 height 15
paste input "[PHONE_NUMBER]"
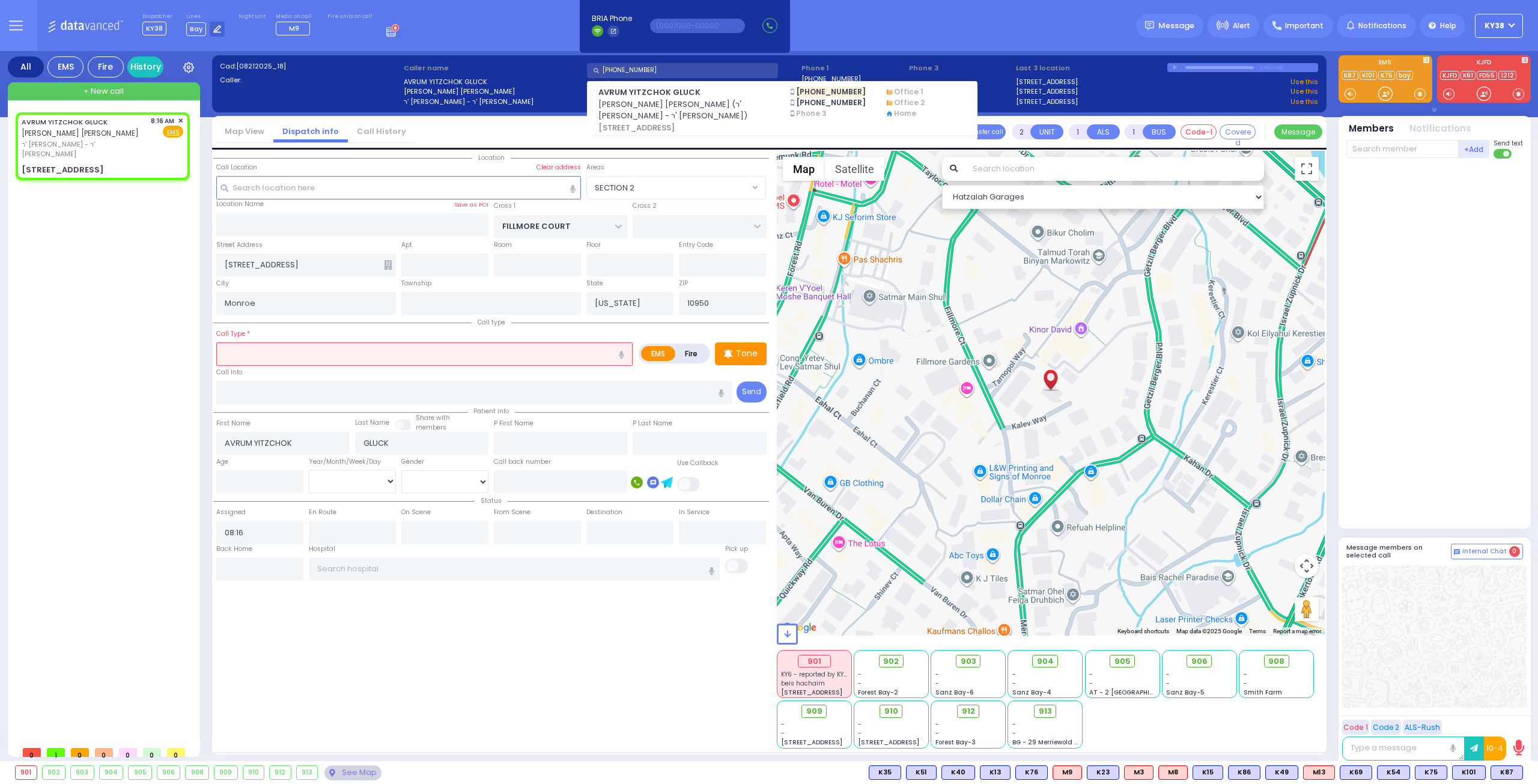
type input "[PHONE_NUMBER]"
drag, startPoint x: 883, startPoint y: 26, endPoint x: 881, endPoint y: 19, distance: 7.3
click at [881, 19] on div "Dispatcher KY38 shift has started. Are you ? [GEOGRAPHIC_DATA]" at bounding box center [769, 25] width 1538 height 51
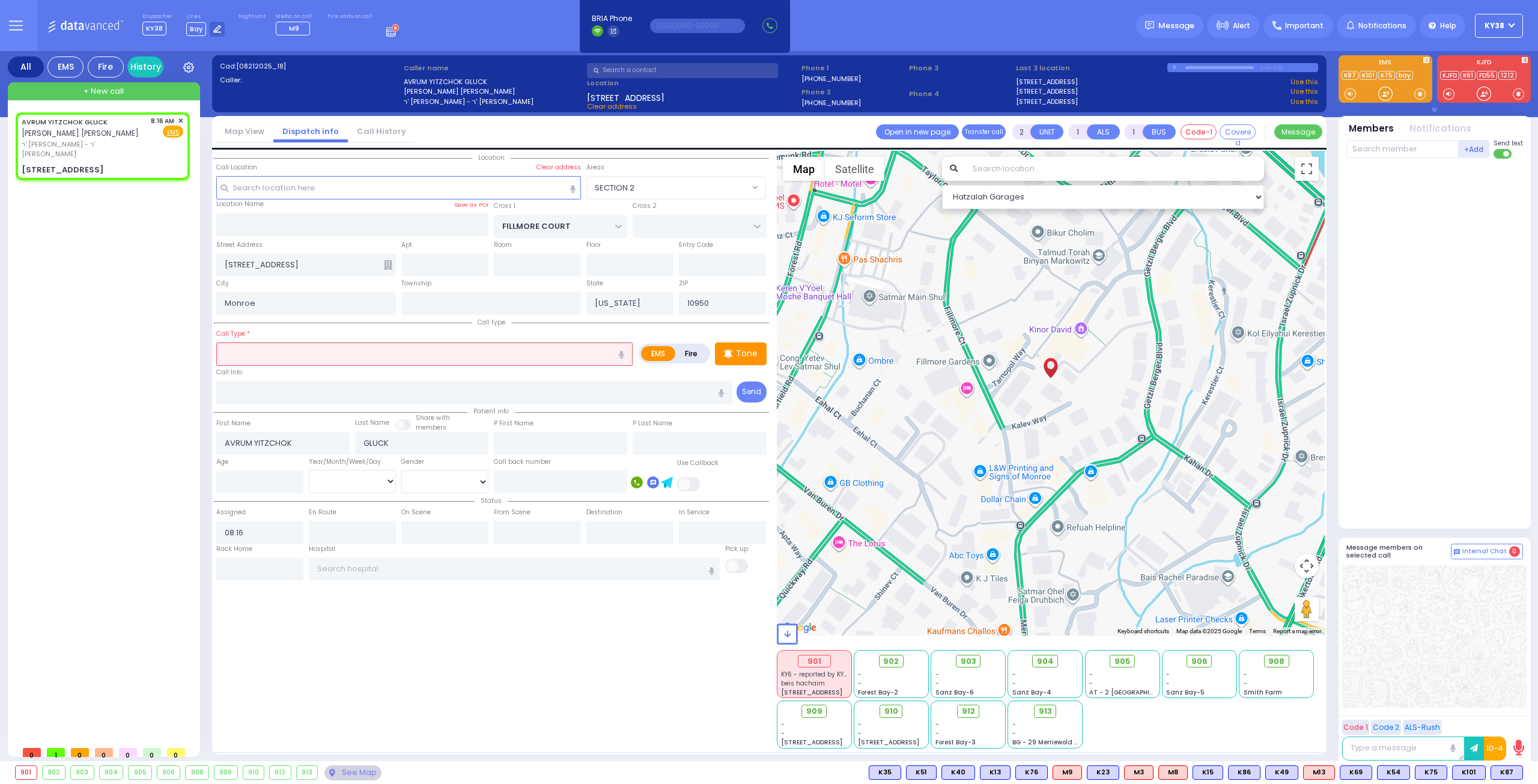
click at [349, 350] on input "text" at bounding box center [424, 354] width 416 height 23
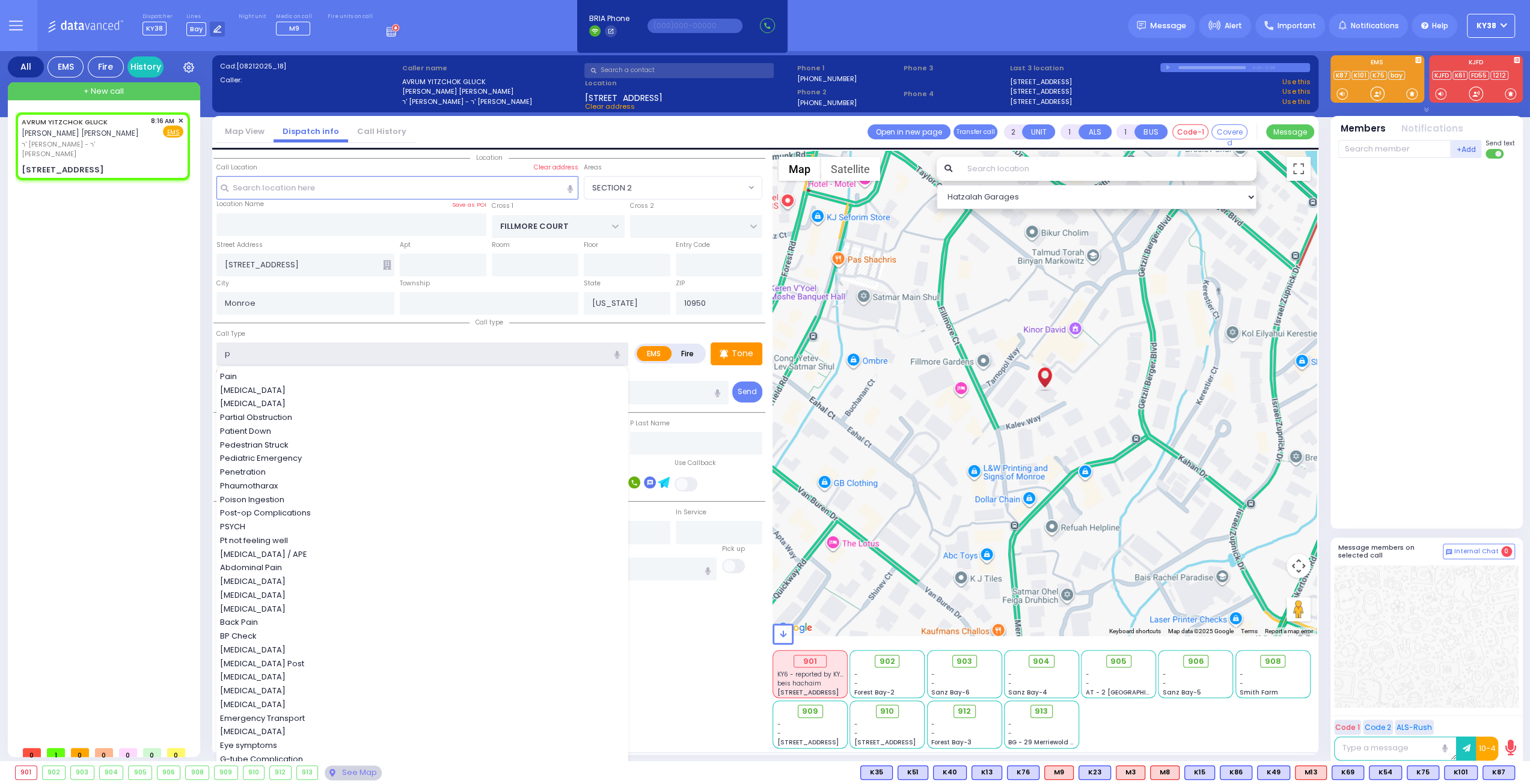
type input "pt"
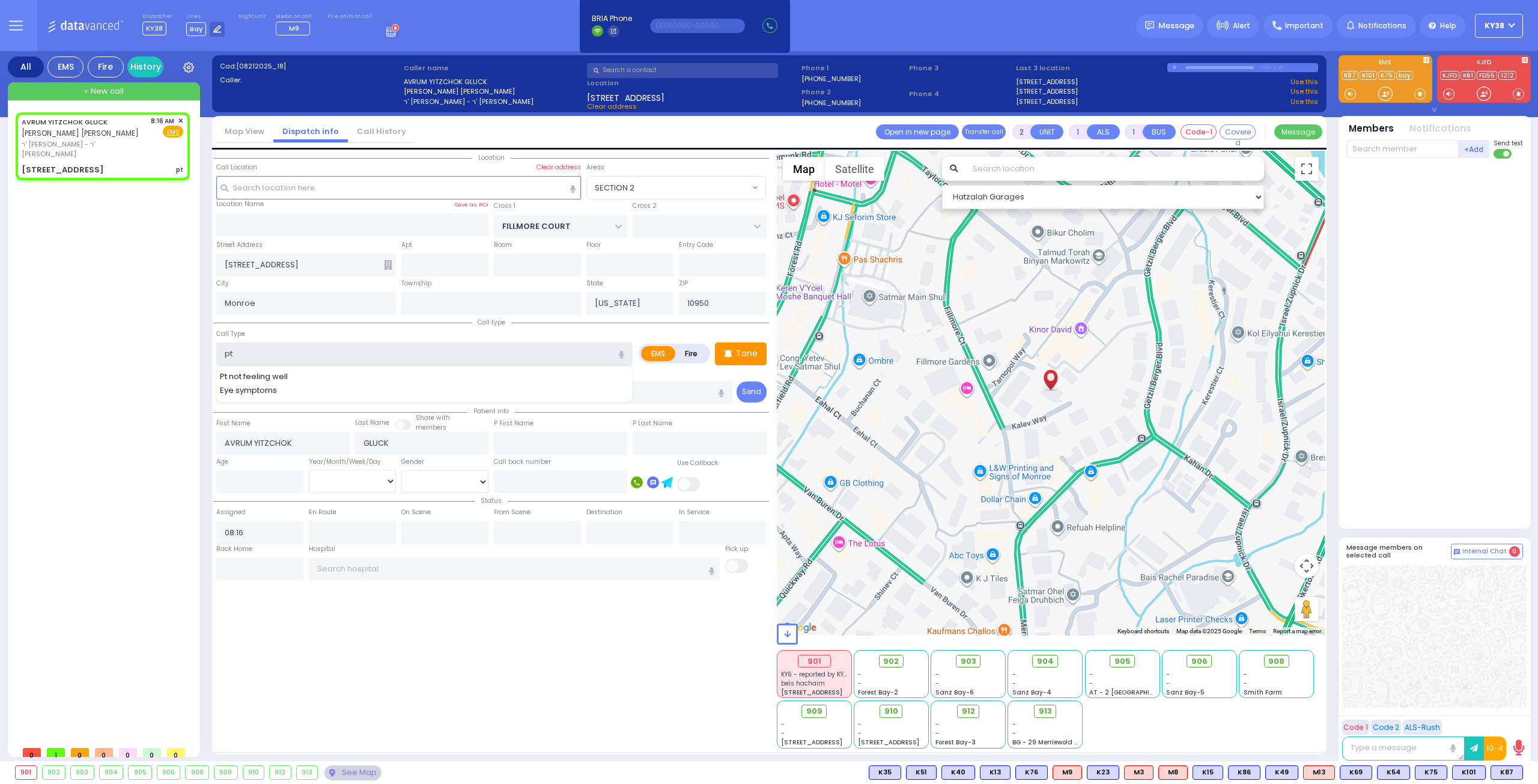
select select
radio input "true"
select select
select select "Hatzalah Garages"
select select "SECTION 2"
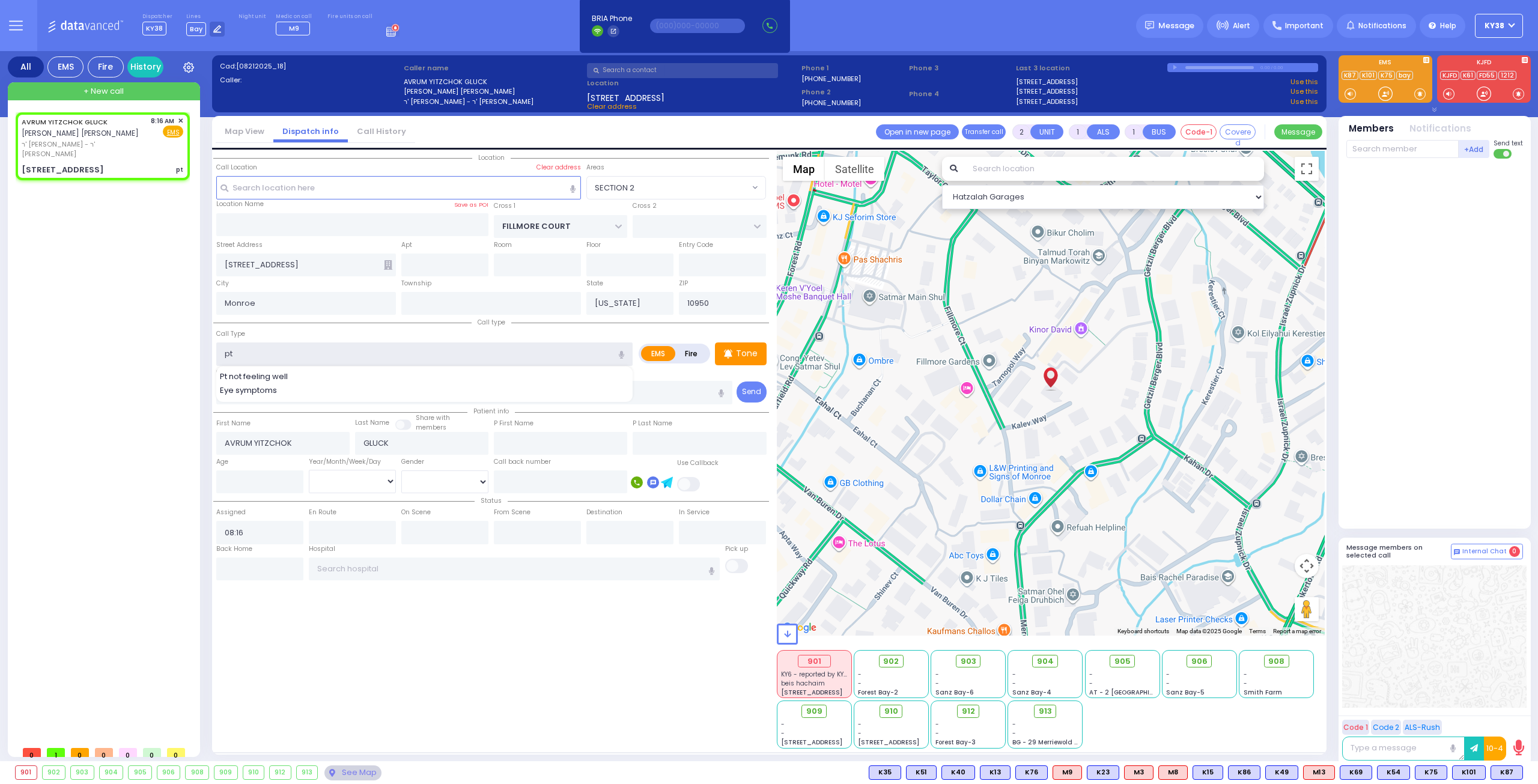
type input "p"
click at [332, 372] on div "Abdominal Pain" at bounding box center [425, 377] width 410 height 12
type input "Abdominal Pain"
type input "1"
type input "0"
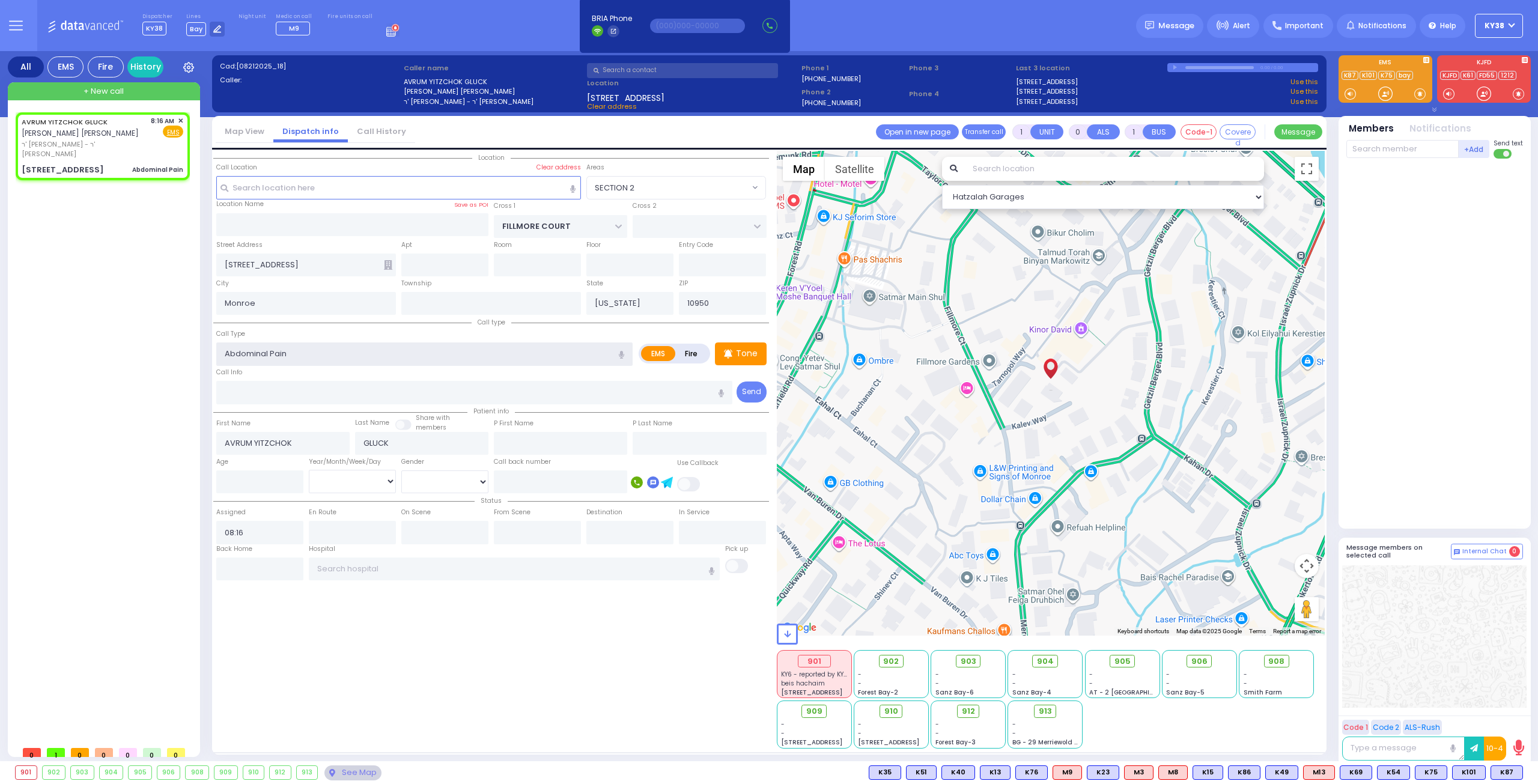
select select
radio input "true"
select select
select select "Hatzalah Garages"
select select "SECTION 2"
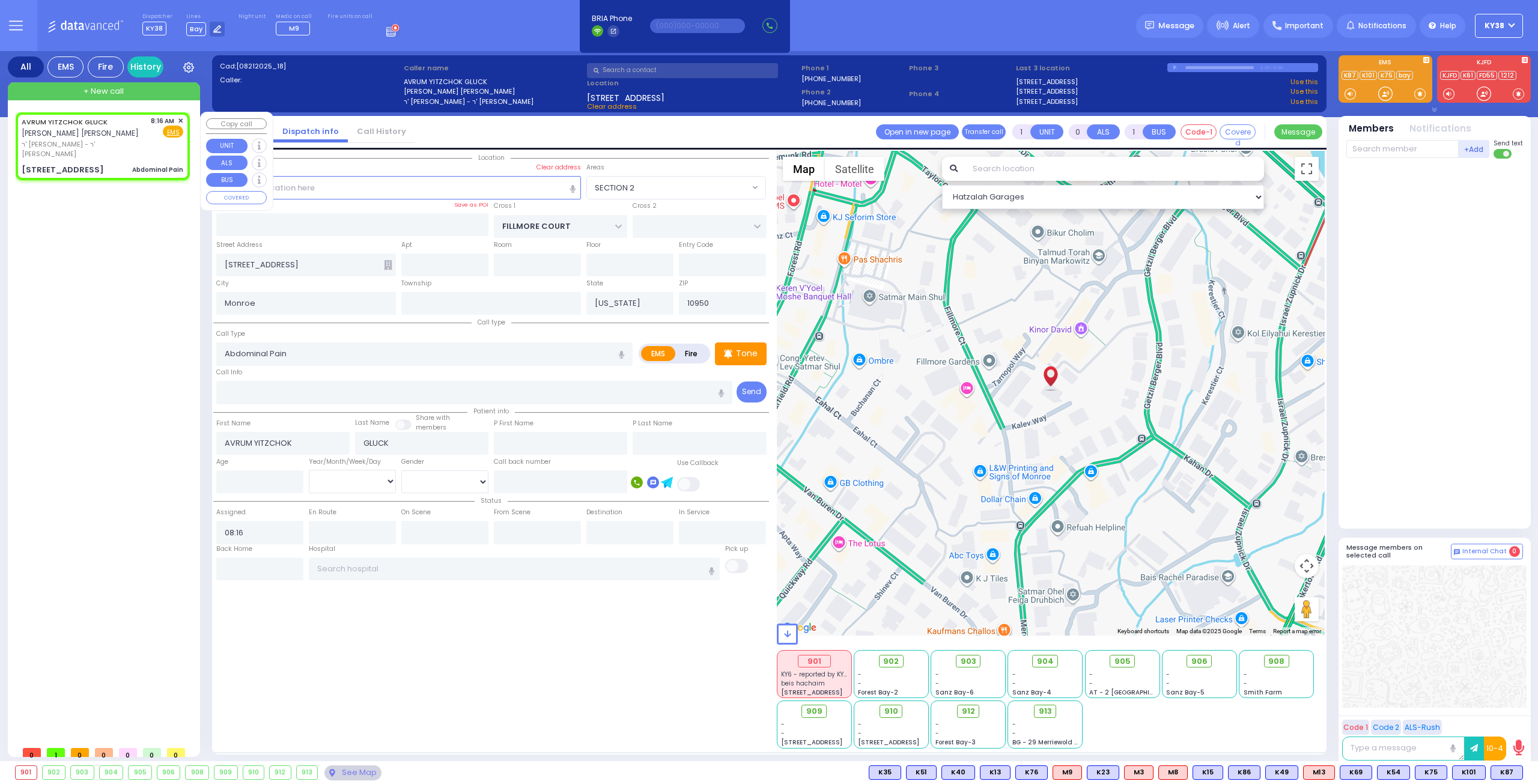
click at [126, 144] on span "ר' [PERSON_NAME] - ר' [PERSON_NAME]" at bounding box center [84, 149] width 125 height 20
select select
radio input "true"
select select
select select "Hatzalah Garages"
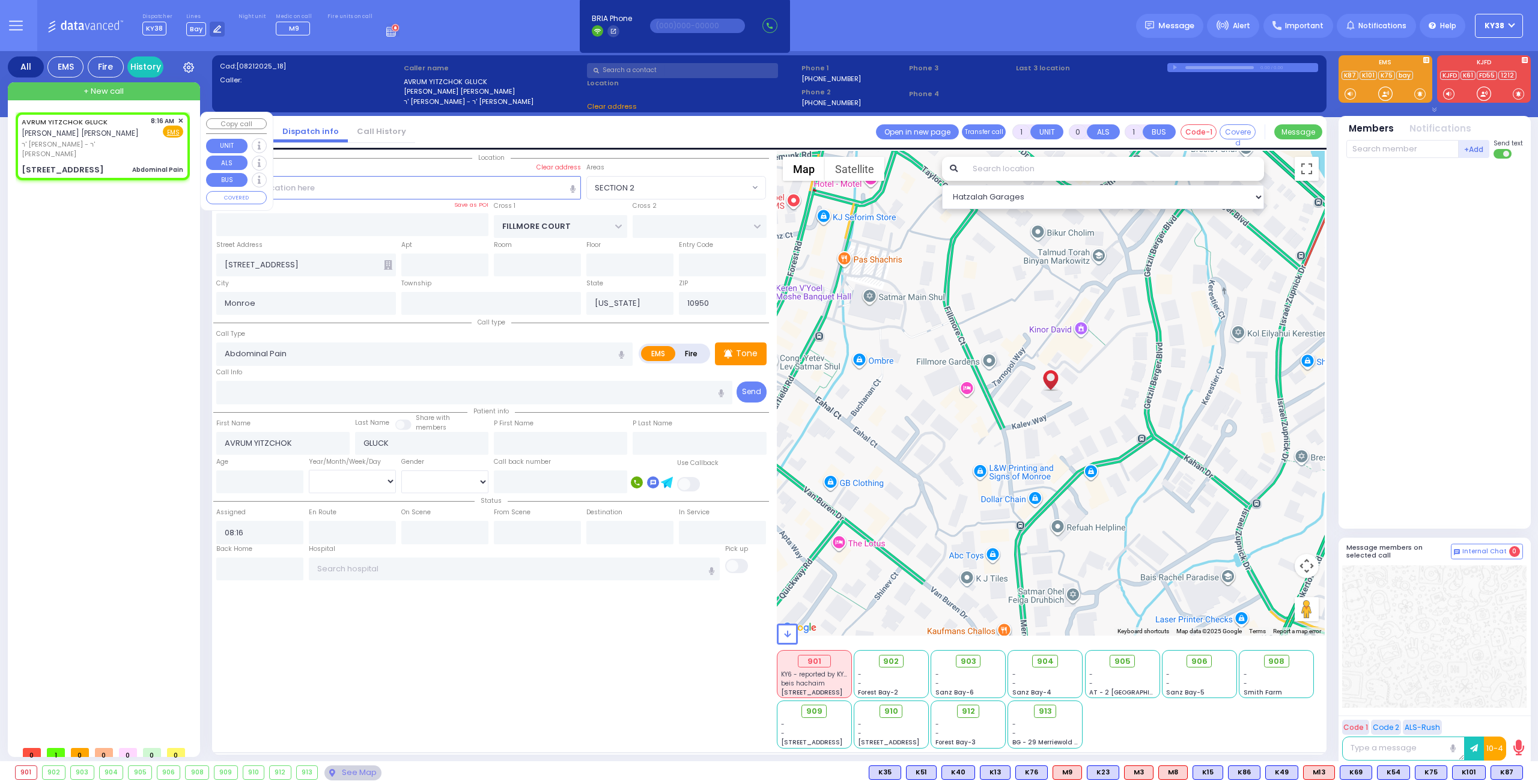
select select
radio input "true"
select select
select select "SECTION 2"
select select "Hatzalah Garages"
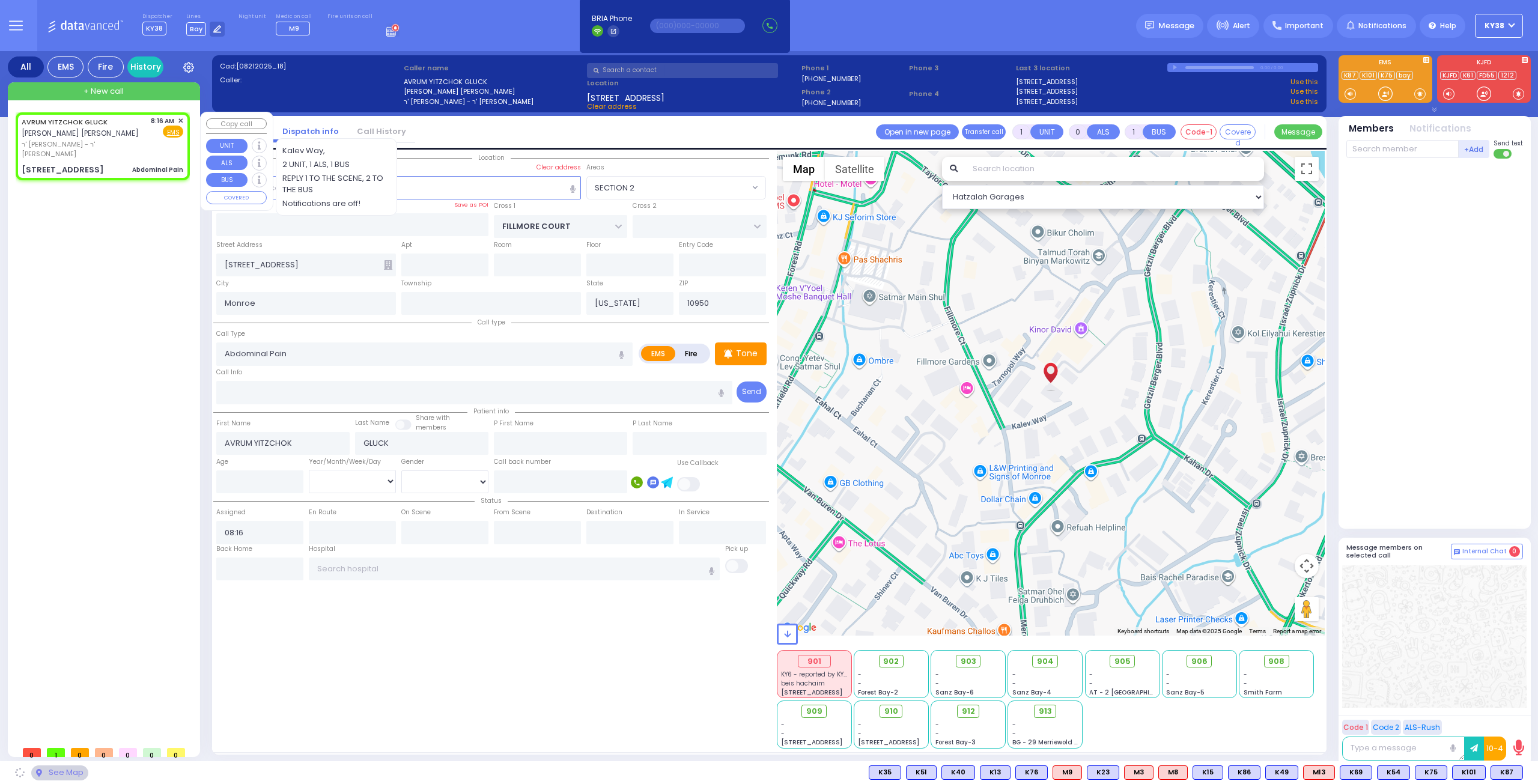
select select "SECTION 2"
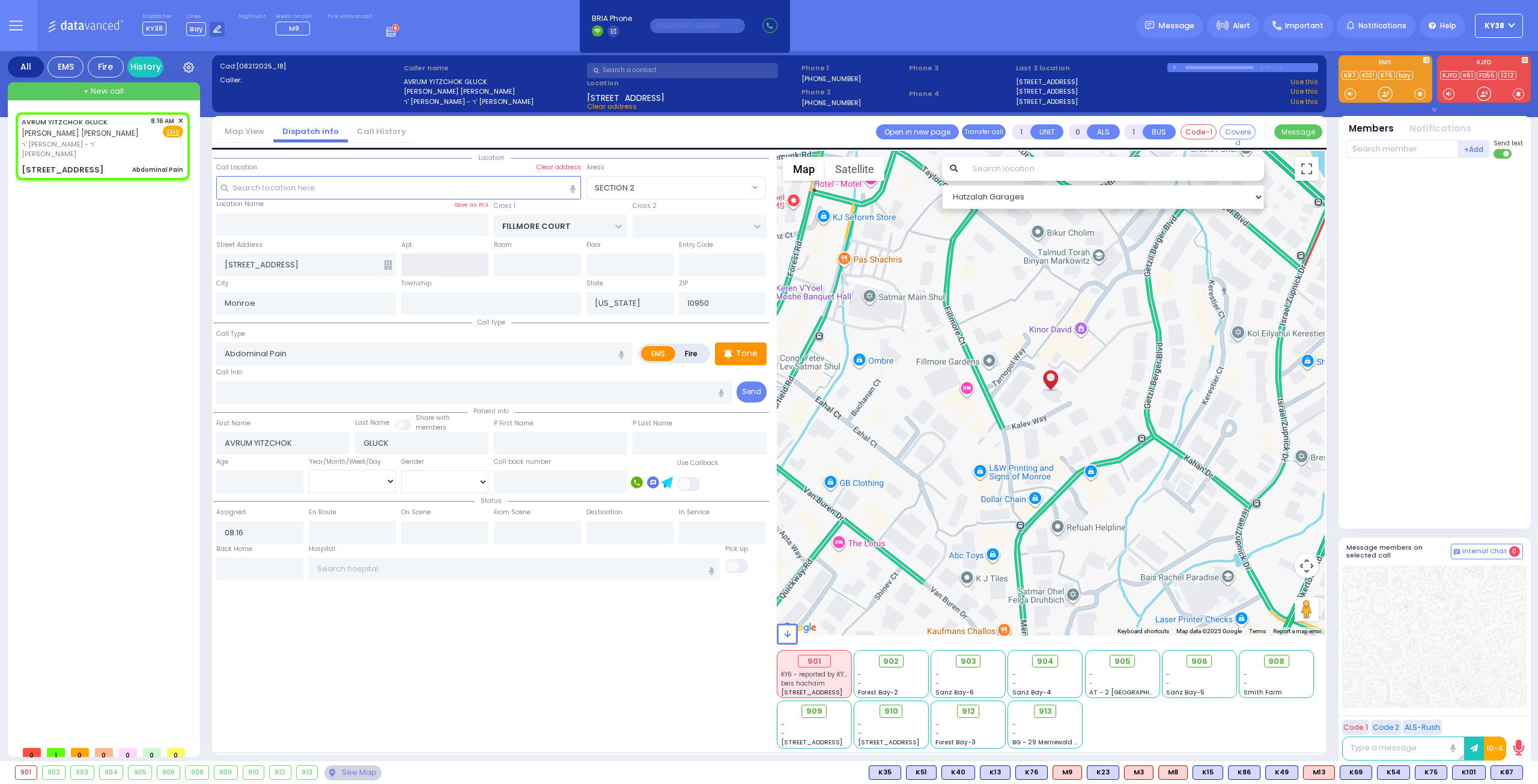
click at [430, 269] on input "text" at bounding box center [445, 265] width 87 height 23
type input "102"
